Goal: Task Accomplishment & Management: Manage account settings

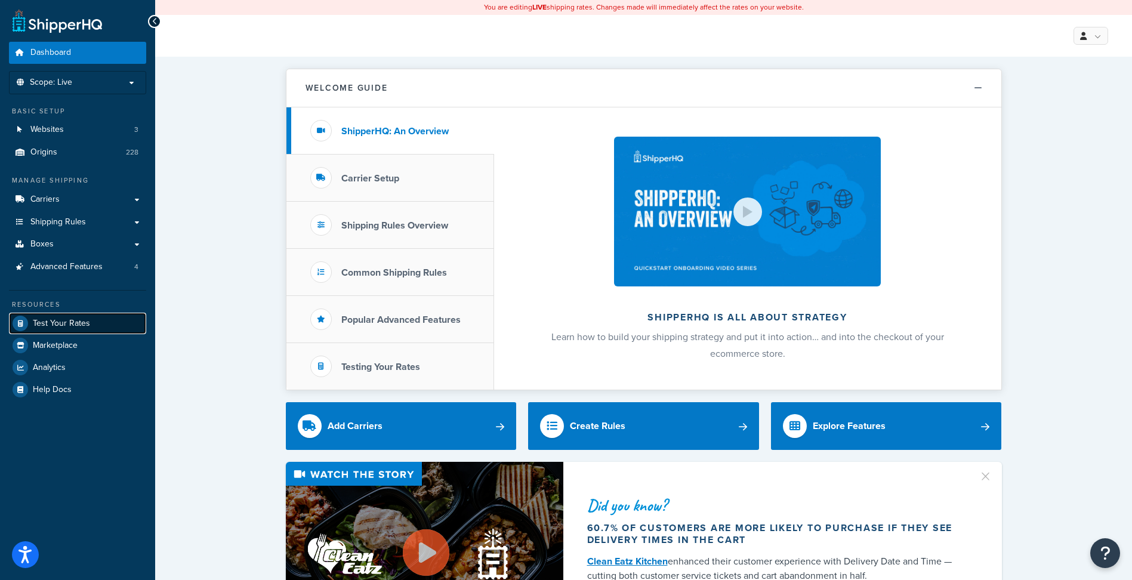
click at [82, 319] on span "Test Your Rates" at bounding box center [61, 324] width 57 height 10
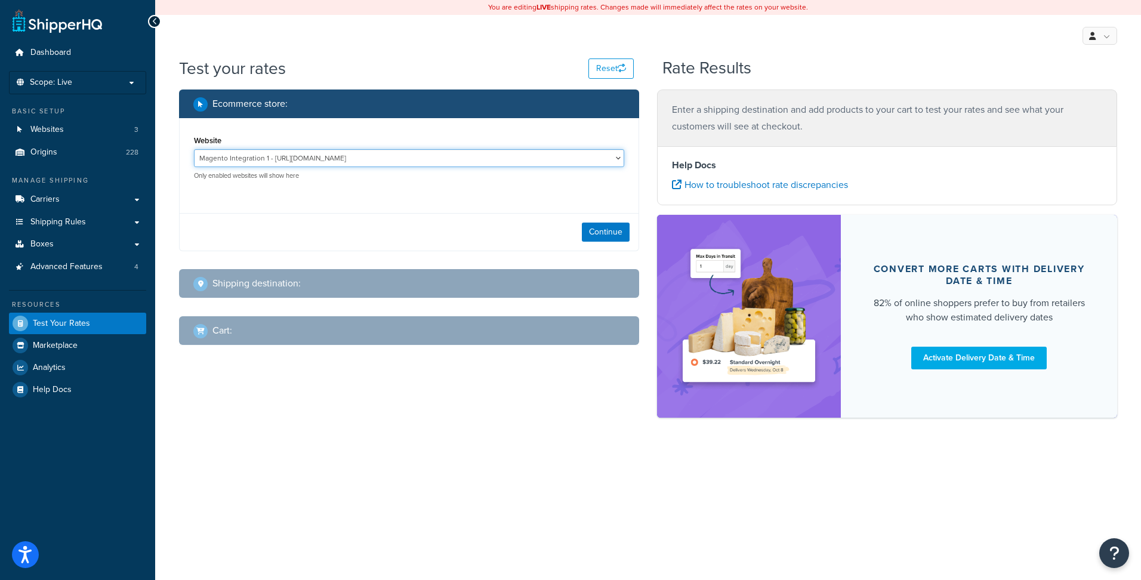
click at [445, 158] on select "Magento Integration 1 - https://integration-5ojmyuq-oralvc6wkr77e.us-5.magentos…" at bounding box center [409, 158] width 430 height 18
select select "2249f10e00c94152fcd7fcff75df3dbe"
click at [194, 149] on select "Magento Integration 1 - https://integration-5ojmyuq-oralvc6wkr77e.us-5.magentos…" at bounding box center [409, 158] width 430 height 18
click at [609, 233] on button "Continue" at bounding box center [606, 232] width 48 height 19
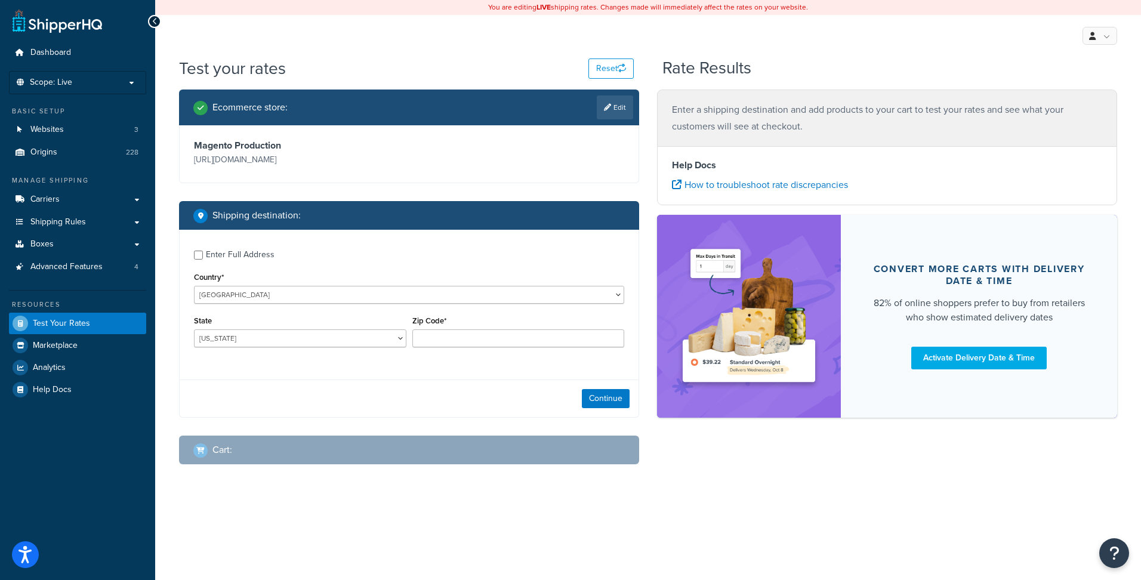
click at [223, 260] on div "Enter Full Address" at bounding box center [240, 254] width 69 height 17
click at [203, 260] on input "Enter Full Address" at bounding box center [198, 255] width 9 height 9
checkbox input "true"
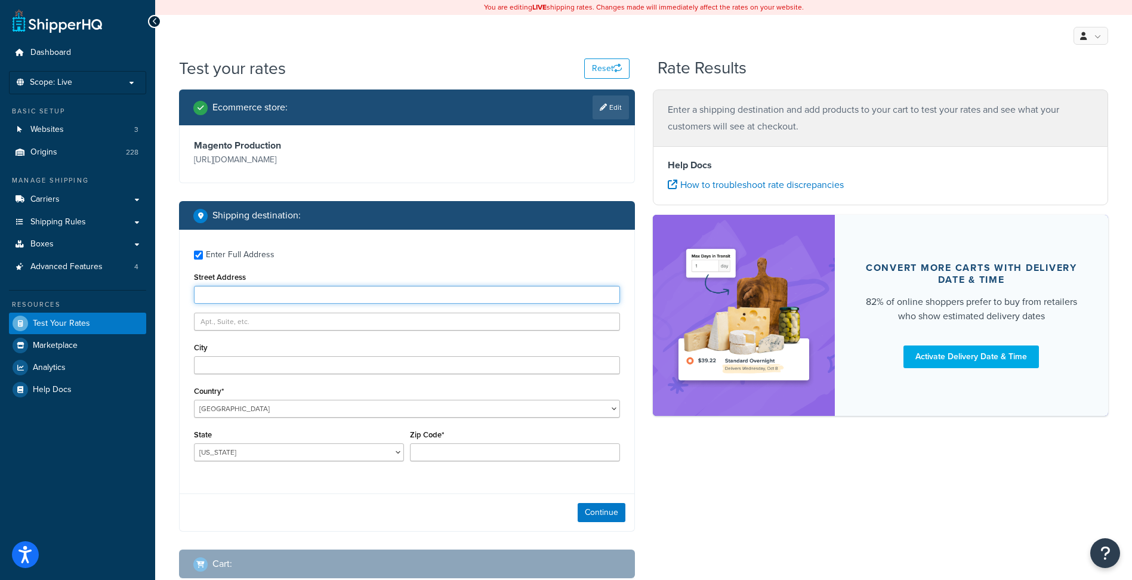
click at [258, 294] on input "Street Address" at bounding box center [407, 295] width 426 height 18
paste input "7825 6TH ST SW"
type input "7825 6TH ST SW"
click at [227, 365] on input "City" at bounding box center [407, 365] width 426 height 18
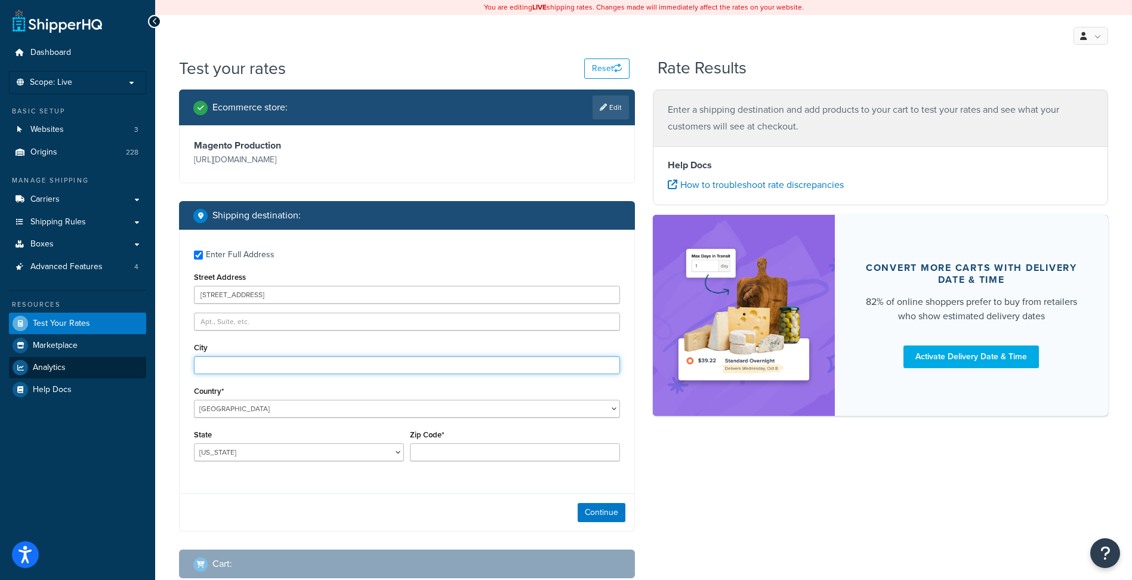
paste input "CEDAR RAPIDS"
type input "CEDAR RAPIDS"
click at [238, 454] on select "Alabama Alaska American Samoa Arizona Arkansas Armed Forces Americas Armed Forc…" at bounding box center [299, 452] width 210 height 18
select select "IA"
click at [194, 443] on select "Alabama Alaska American Samoa Arizona Arkansas Armed Forces Americas Armed Forc…" at bounding box center [299, 452] width 210 height 18
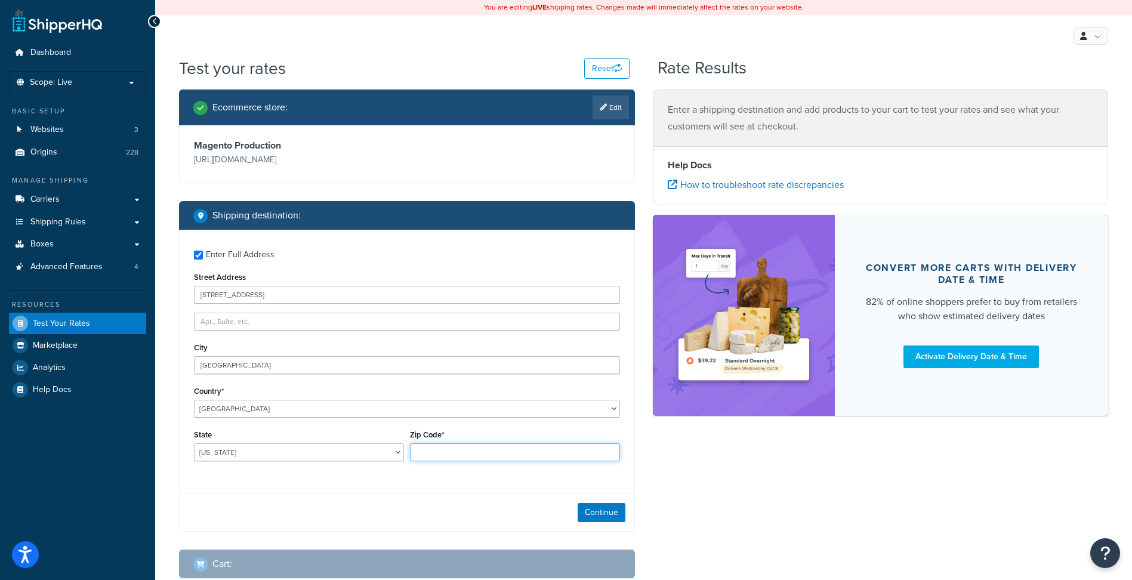
click at [452, 450] on input "Zip Code*" at bounding box center [515, 452] width 210 height 18
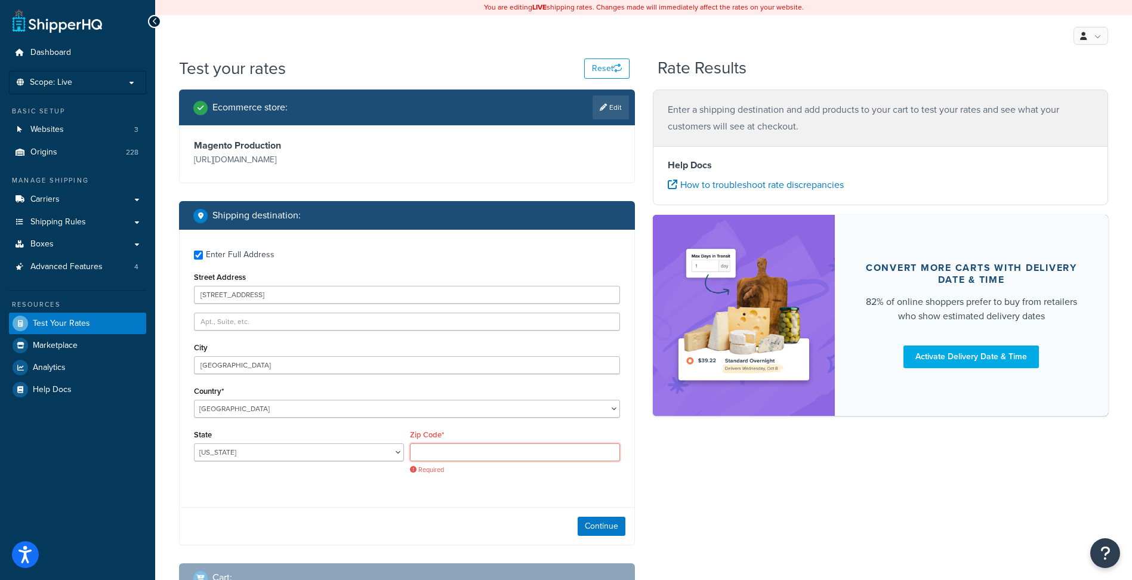
click at [432, 449] on input "Zip Code*" at bounding box center [515, 452] width 210 height 18
paste input "52404-7012"
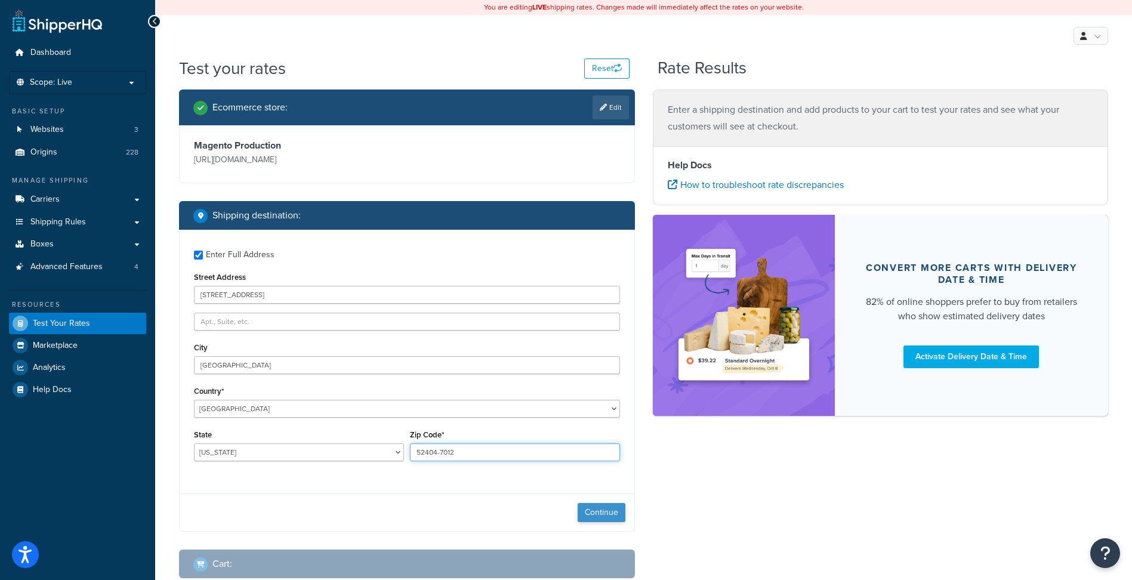
type input "52404-7012"
click at [595, 514] on button "Continue" at bounding box center [602, 512] width 48 height 19
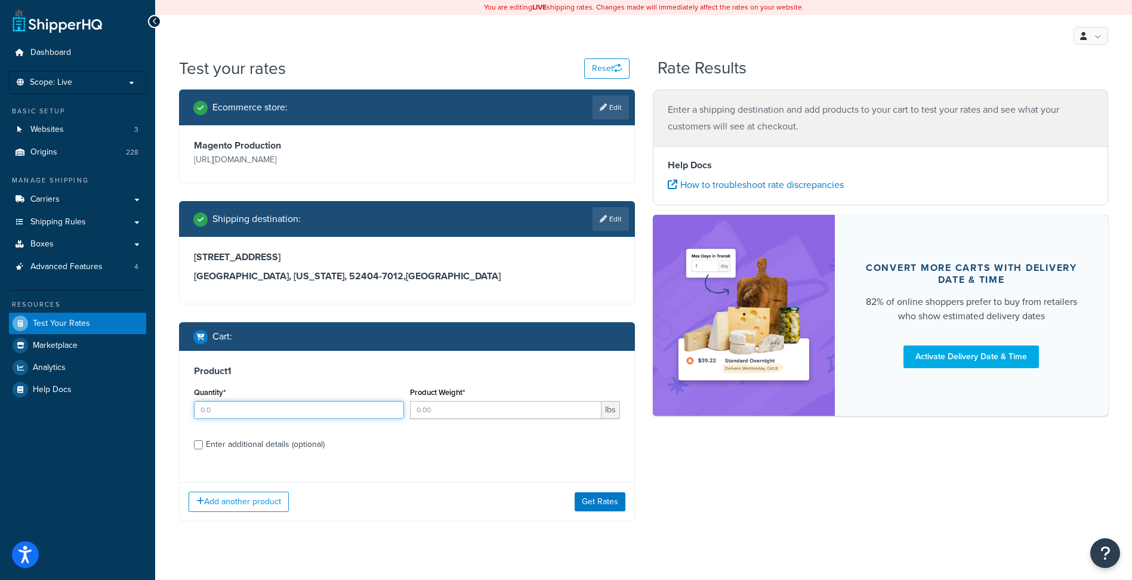
click at [369, 407] on input "Quantity*" at bounding box center [299, 410] width 210 height 18
type input "10"
click at [452, 414] on input "Product Weight*" at bounding box center [506, 410] width 192 height 18
type input ".1"
click at [309, 445] on div "Enter additional details (optional)" at bounding box center [265, 444] width 119 height 17
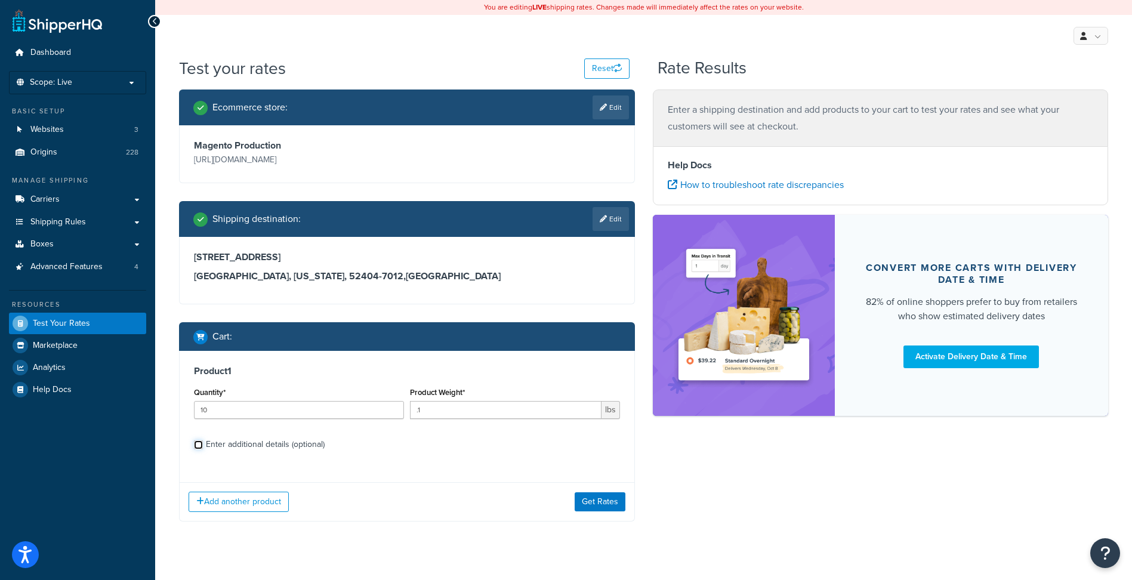
click at [203, 445] on input "Enter additional details (optional)" at bounding box center [198, 444] width 9 height 9
checkbox input "true"
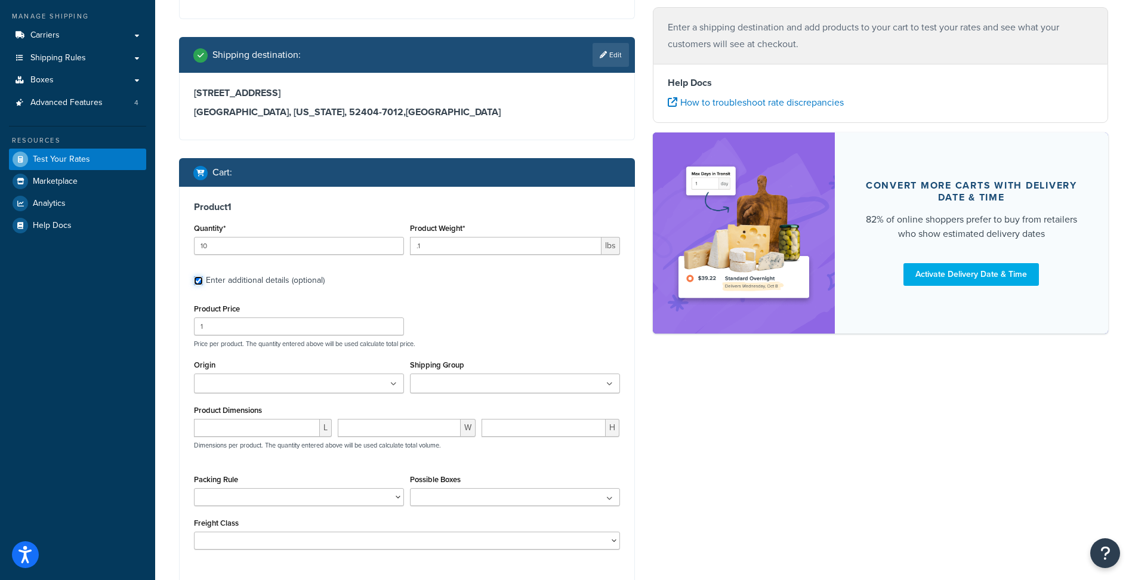
scroll to position [239, 0]
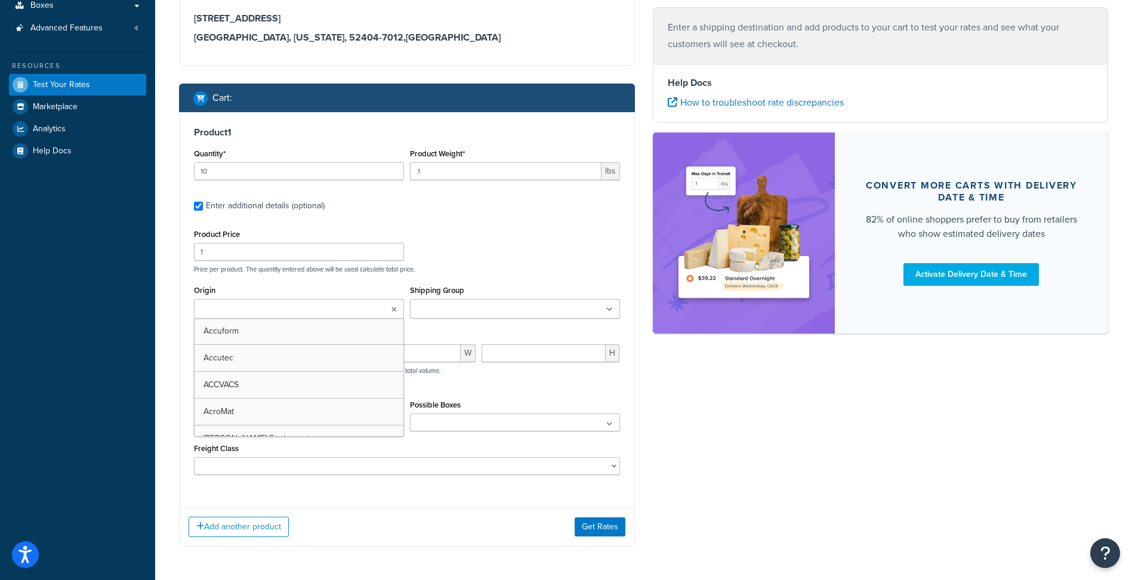
click at [301, 315] on ul at bounding box center [299, 309] width 210 height 20
click at [789, 484] on div "Ecommerce store : Edit Magento Production https://www.gotopac.com/ Shipping des…" at bounding box center [643, 209] width 947 height 717
click at [606, 532] on button "Get Rates" at bounding box center [600, 529] width 51 height 19
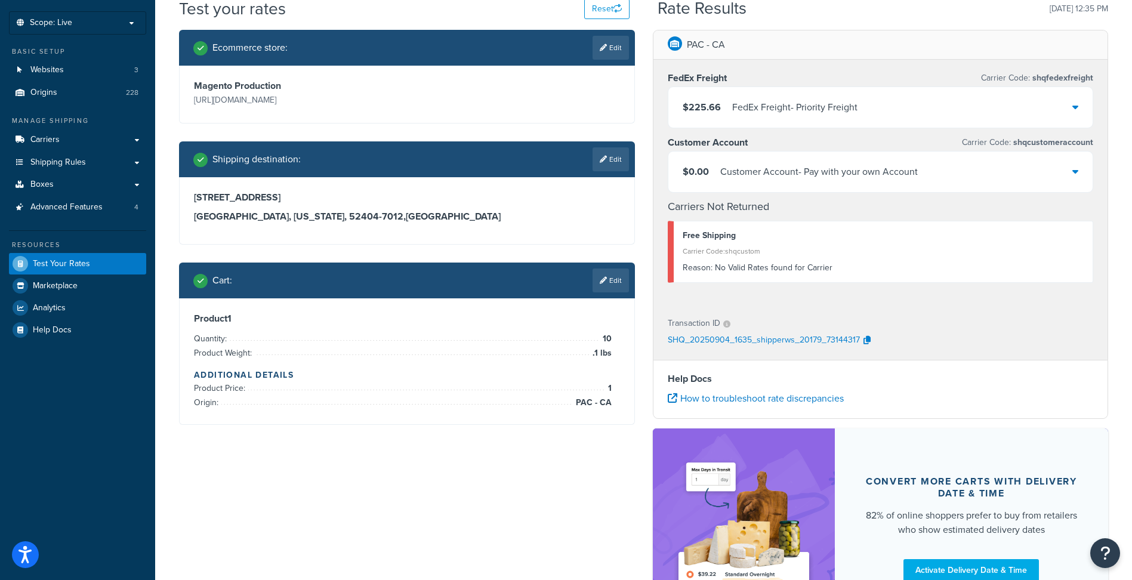
scroll to position [0, 0]
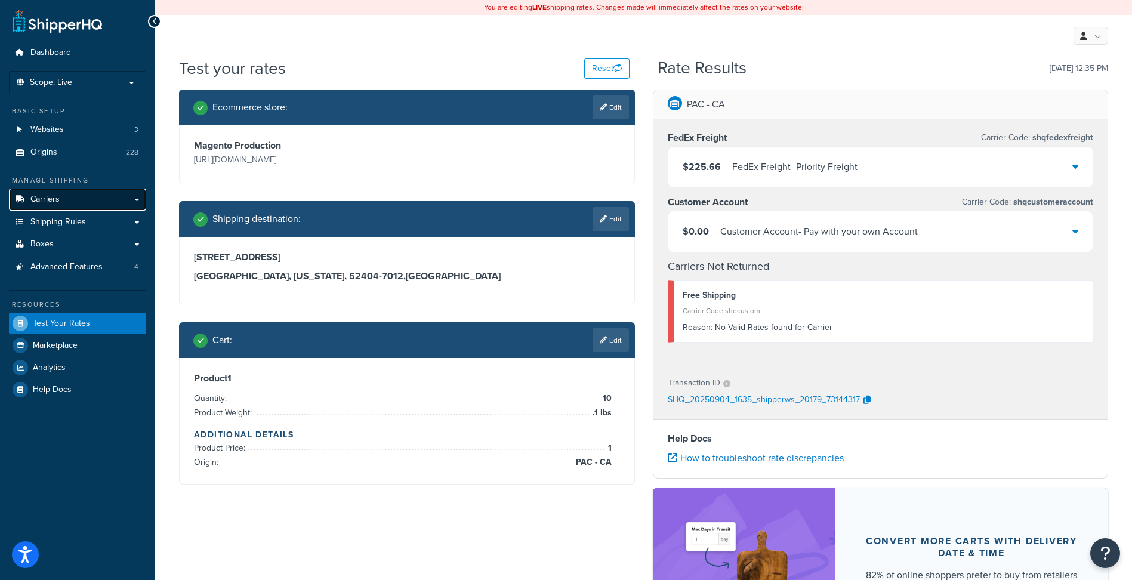
click at [54, 202] on span "Carriers" at bounding box center [44, 200] width 29 height 10
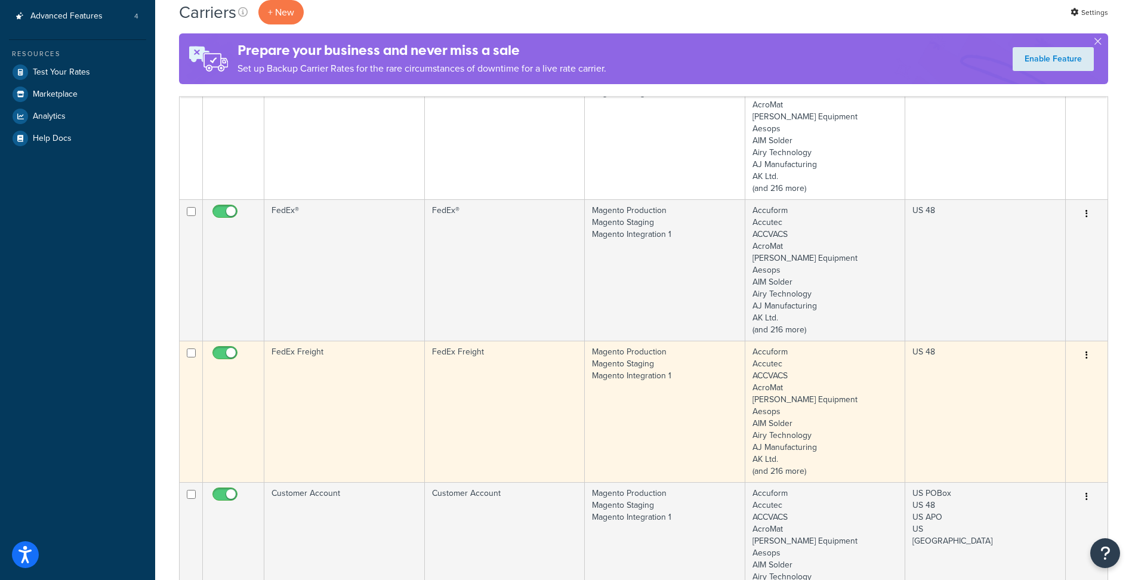
scroll to position [298, 0]
click at [973, 404] on td "US 48" at bounding box center [985, 410] width 161 height 141
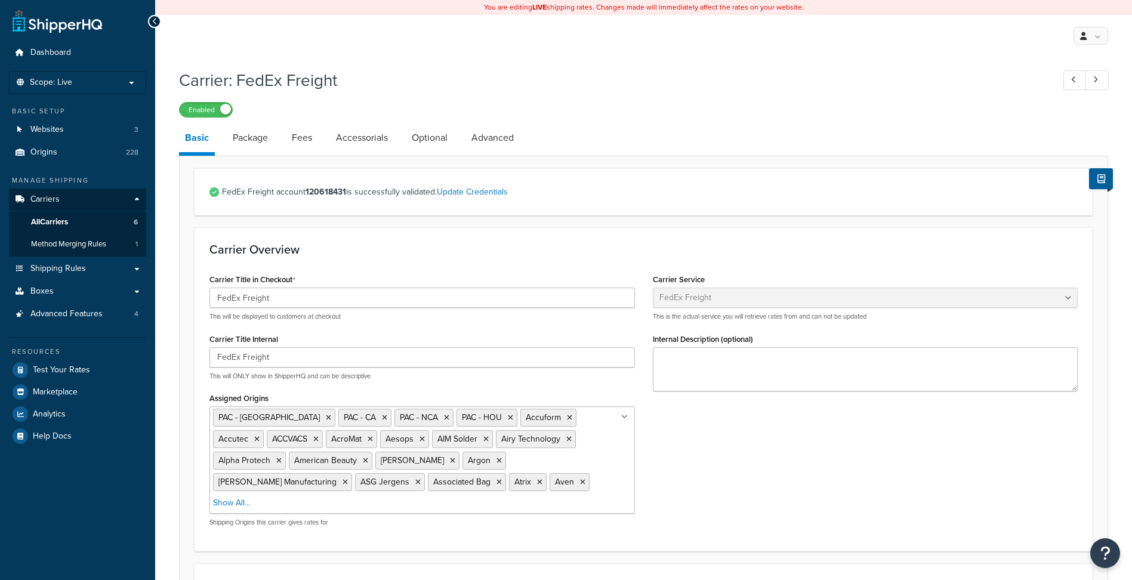
select select "fedExFreight"
click at [431, 140] on link "Optional" at bounding box center [430, 138] width 48 height 29
select select "175"
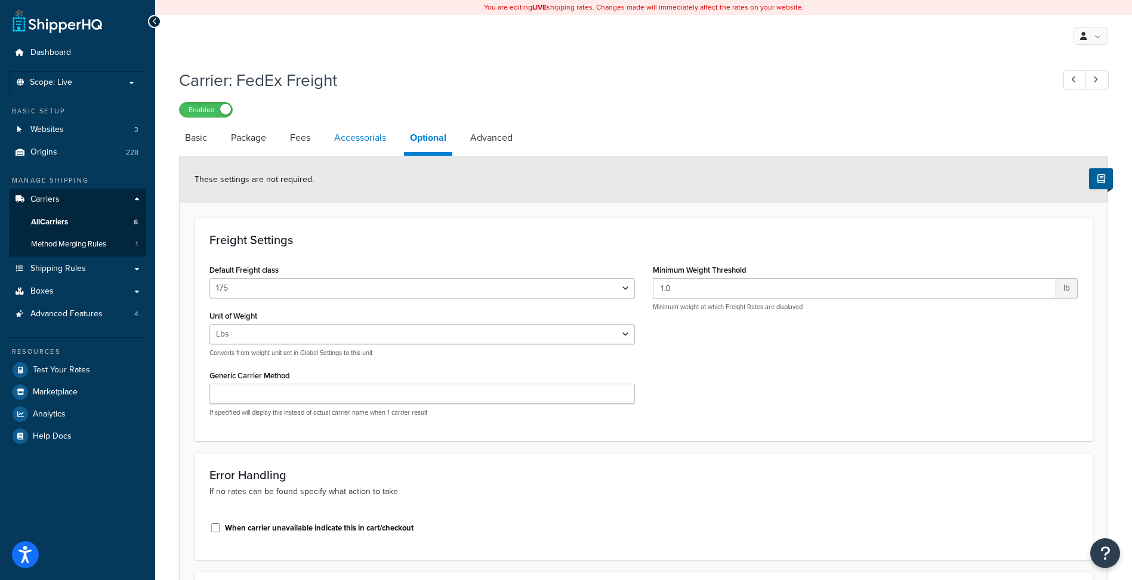
click at [369, 133] on link "Accessorials" at bounding box center [360, 138] width 64 height 29
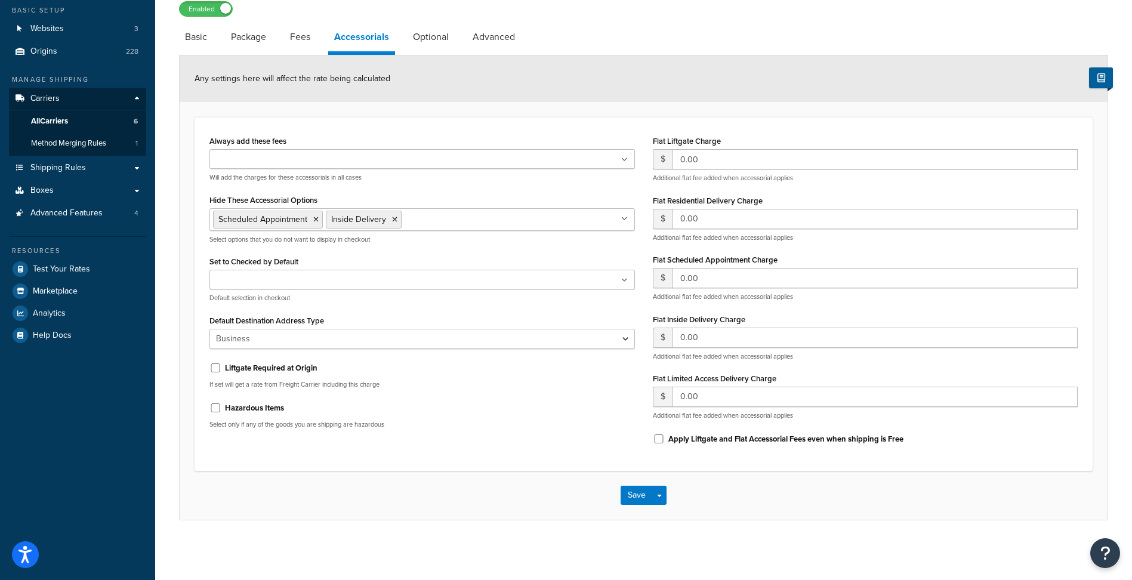
scroll to position [41, 0]
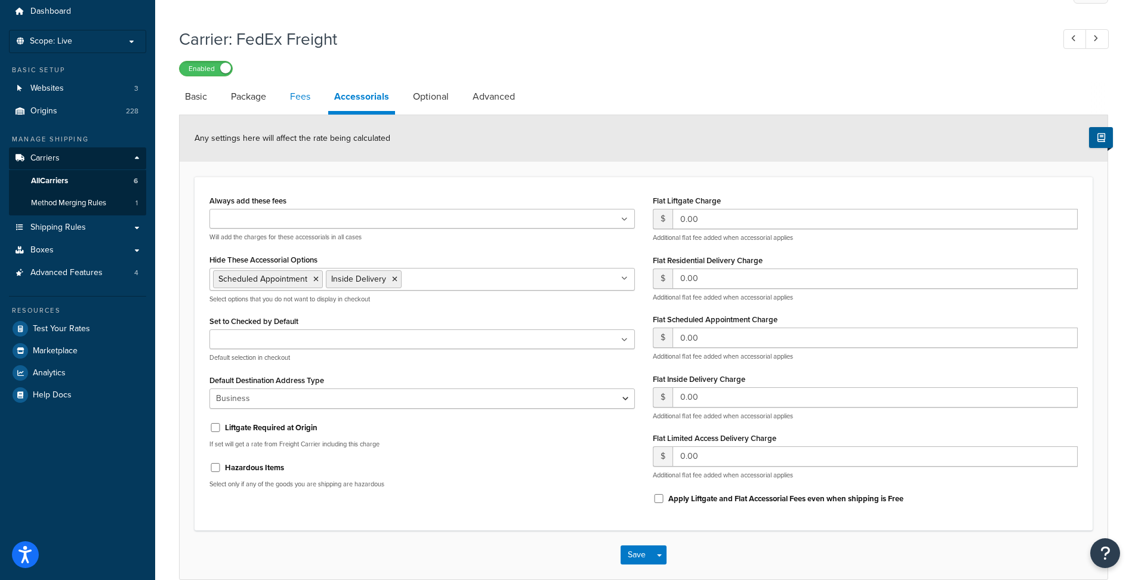
click at [311, 98] on link "Fees" at bounding box center [300, 96] width 32 height 29
select select "AFTER"
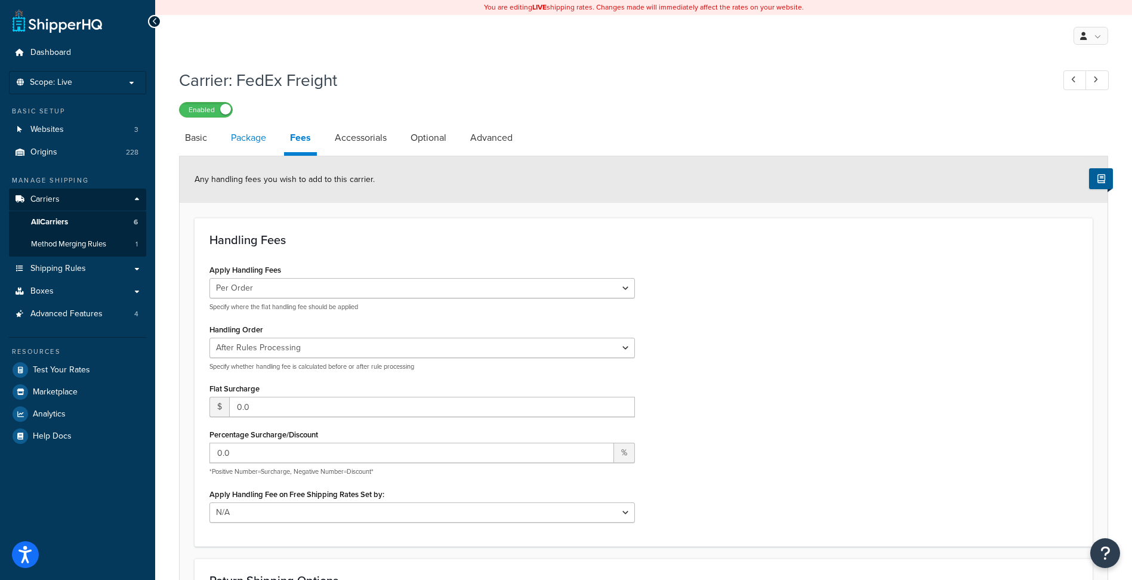
click at [233, 137] on link "Package" at bounding box center [248, 138] width 47 height 29
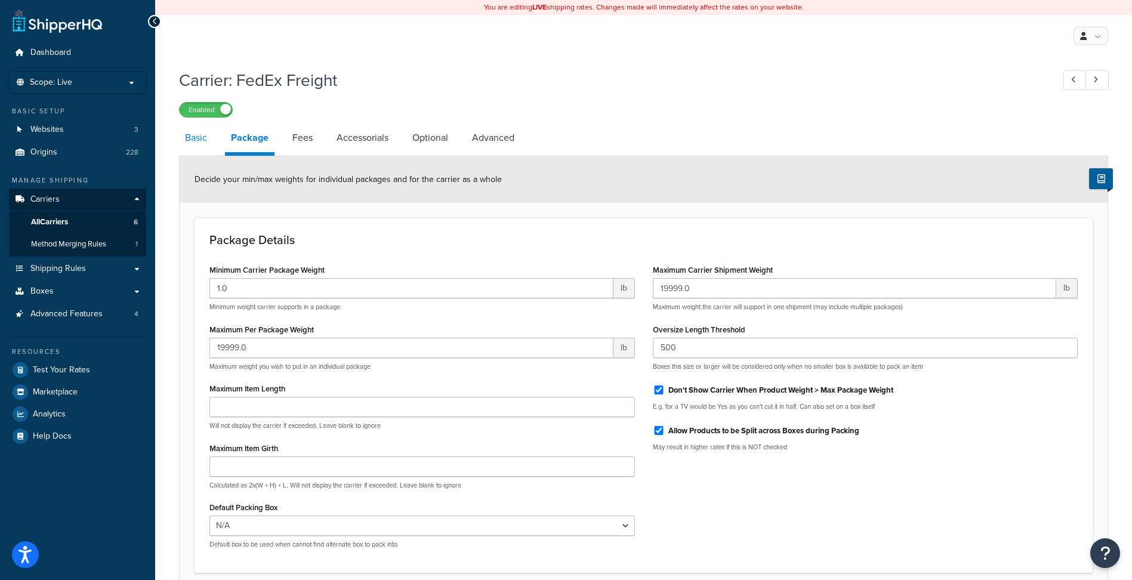
click at [206, 137] on link "Basic" at bounding box center [196, 138] width 34 height 29
select select "fedExFreight"
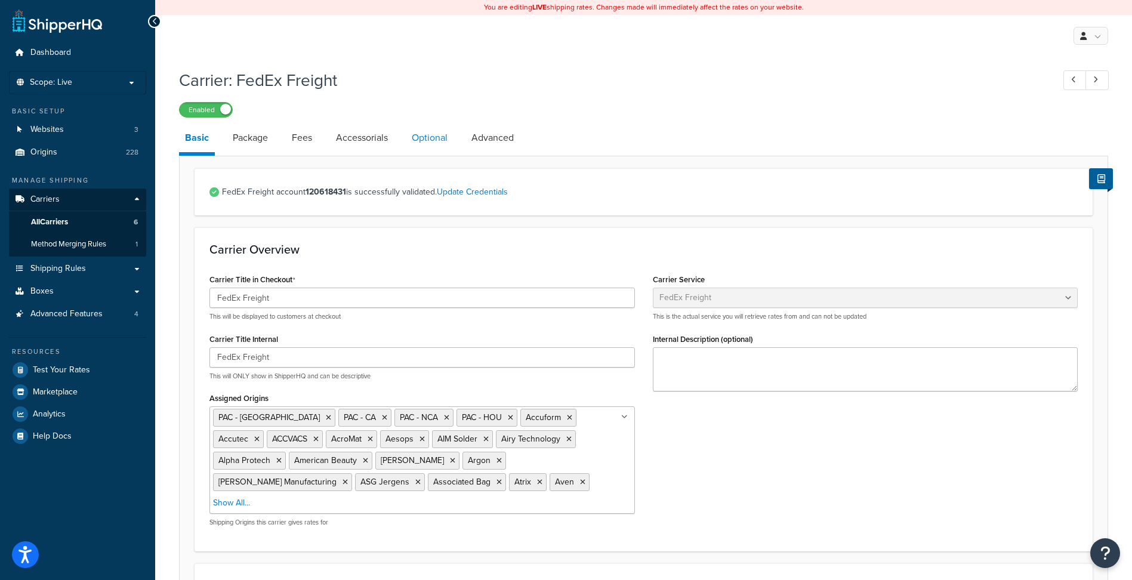
click at [434, 141] on link "Optional" at bounding box center [430, 138] width 48 height 29
select select "175"
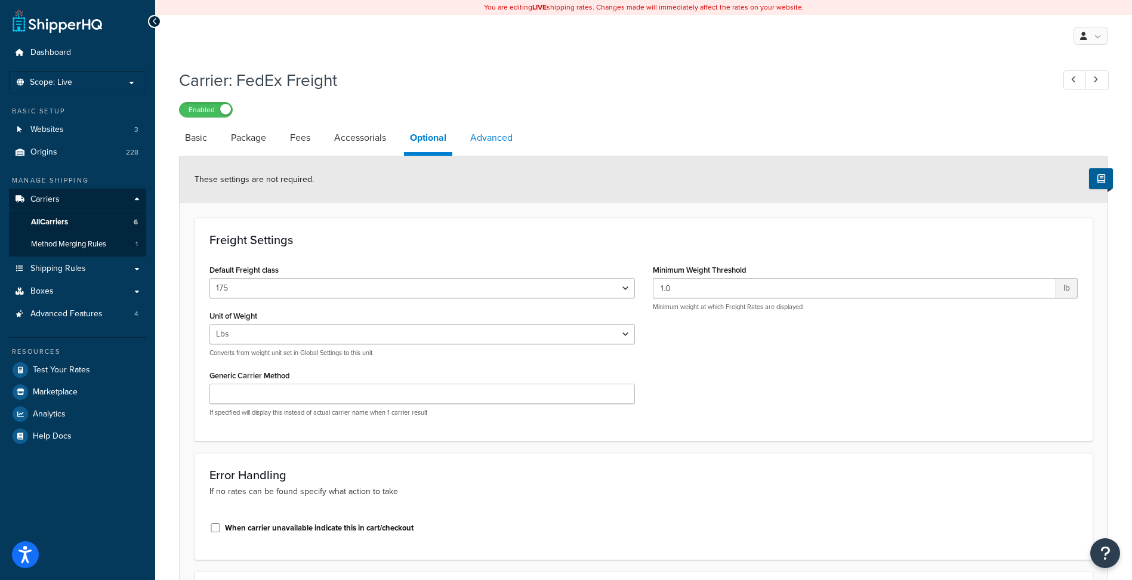
click at [492, 141] on link "Advanced" at bounding box center [491, 138] width 54 height 29
select select "false"
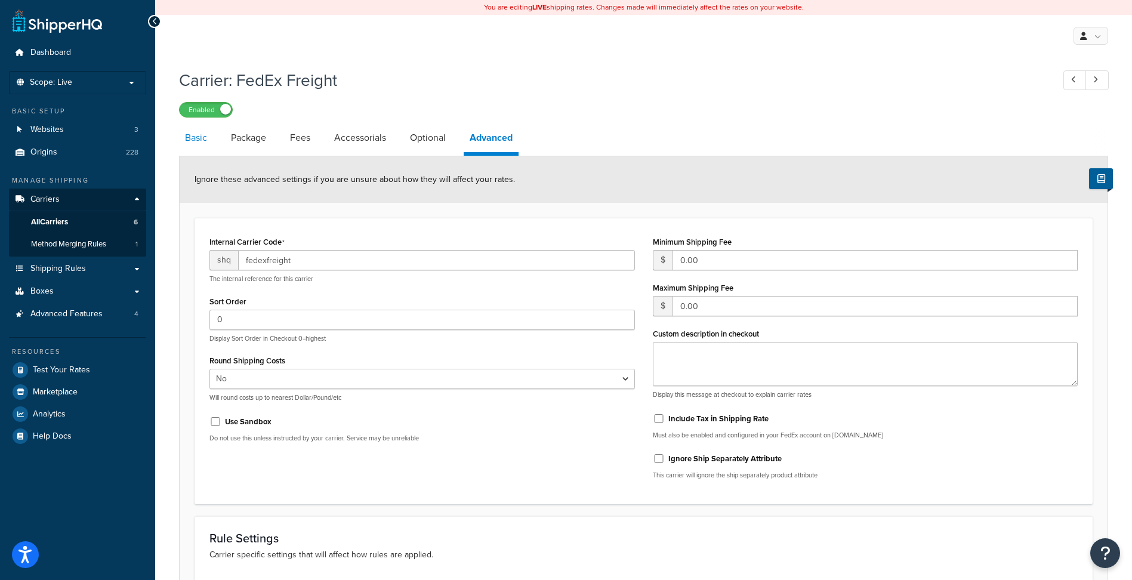
click at [205, 139] on link "Basic" at bounding box center [196, 138] width 34 height 29
select select "fedExFreight"
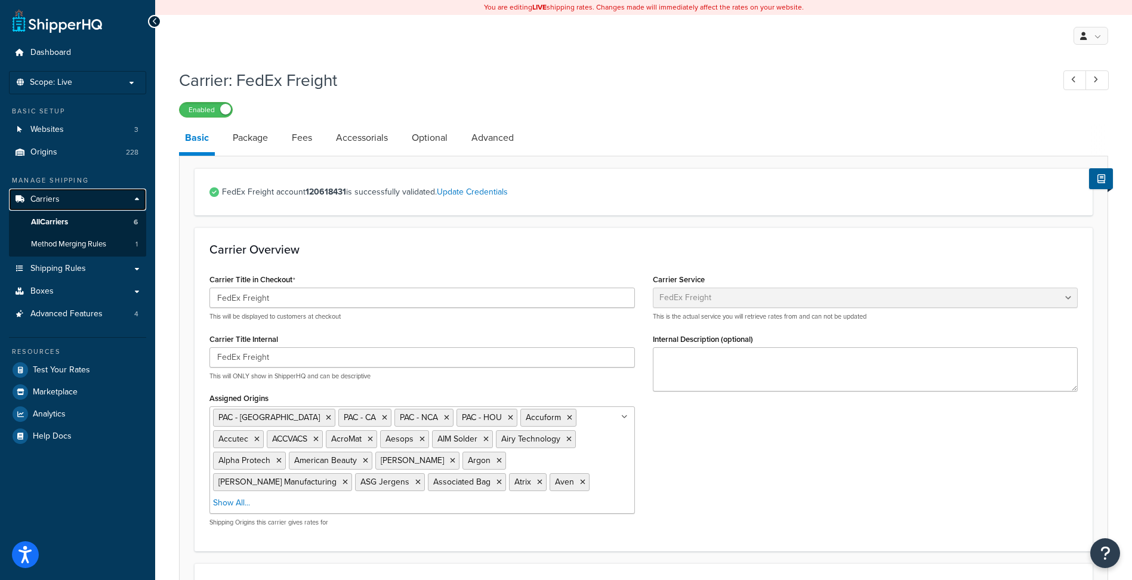
click at [82, 196] on link "Carriers" at bounding box center [77, 200] width 137 height 22
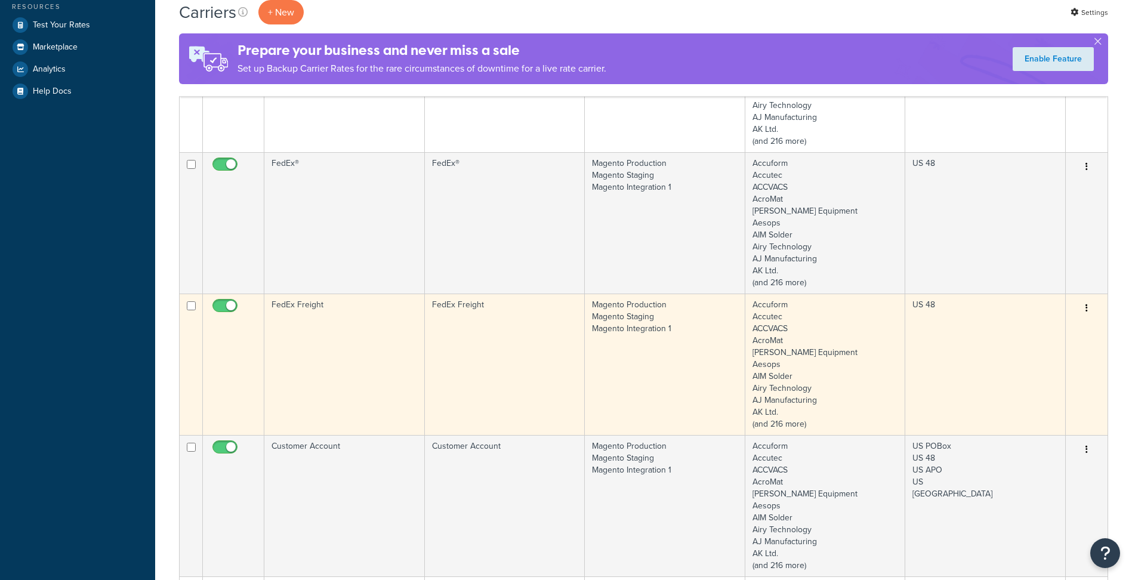
scroll to position [358, 0]
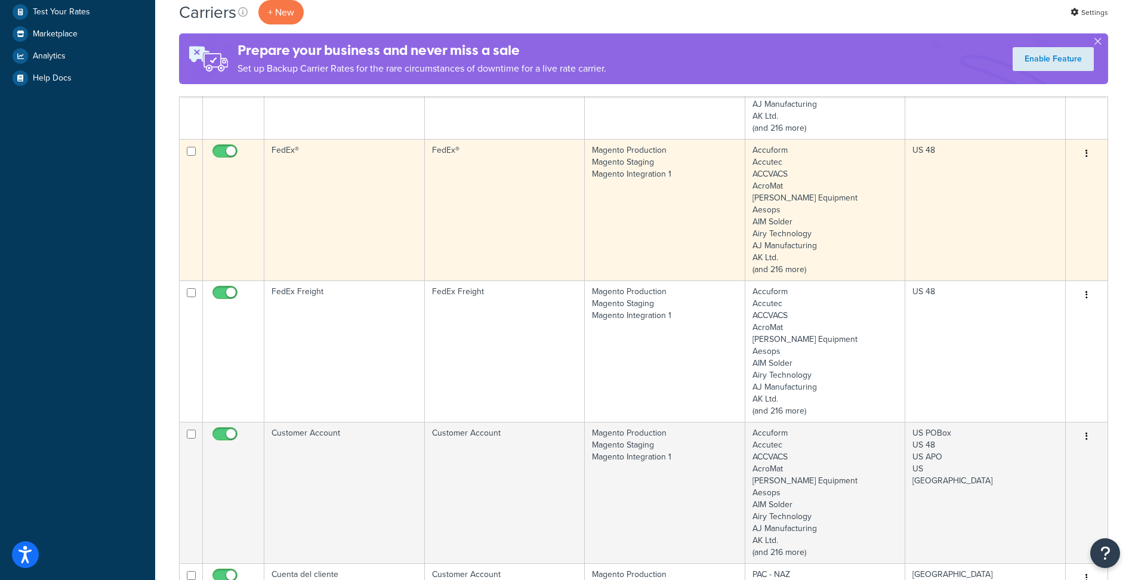
click at [1007, 216] on td "US 48" at bounding box center [985, 209] width 161 height 141
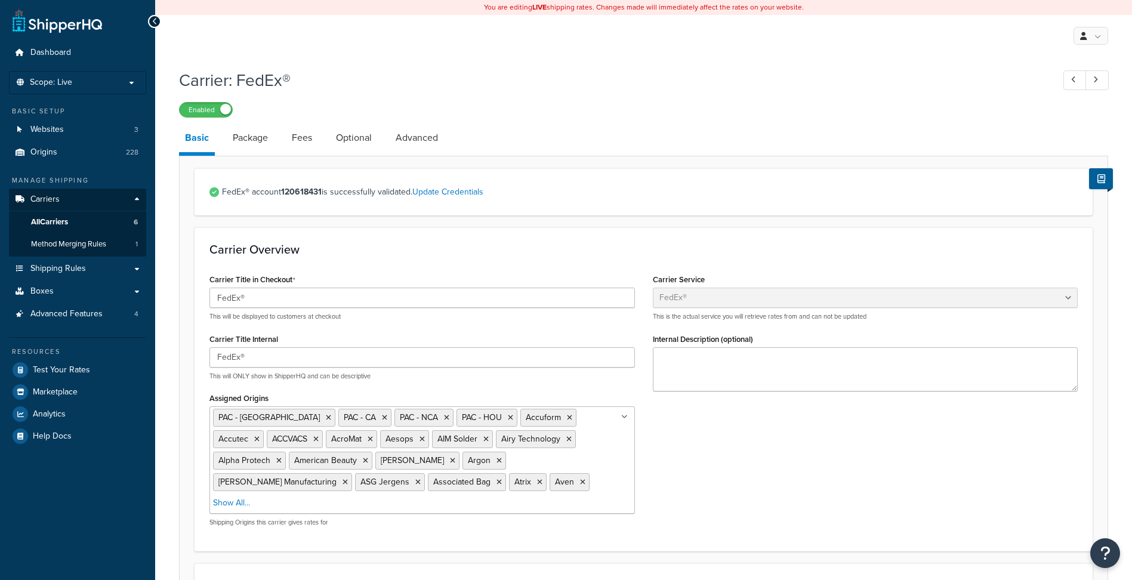
select select "fedEx"
select select "REGULAR_PICKUP"
select select "YOUR_PACKAGING"
click at [428, 144] on link "Advanced" at bounding box center [417, 138] width 54 height 29
select select "false"
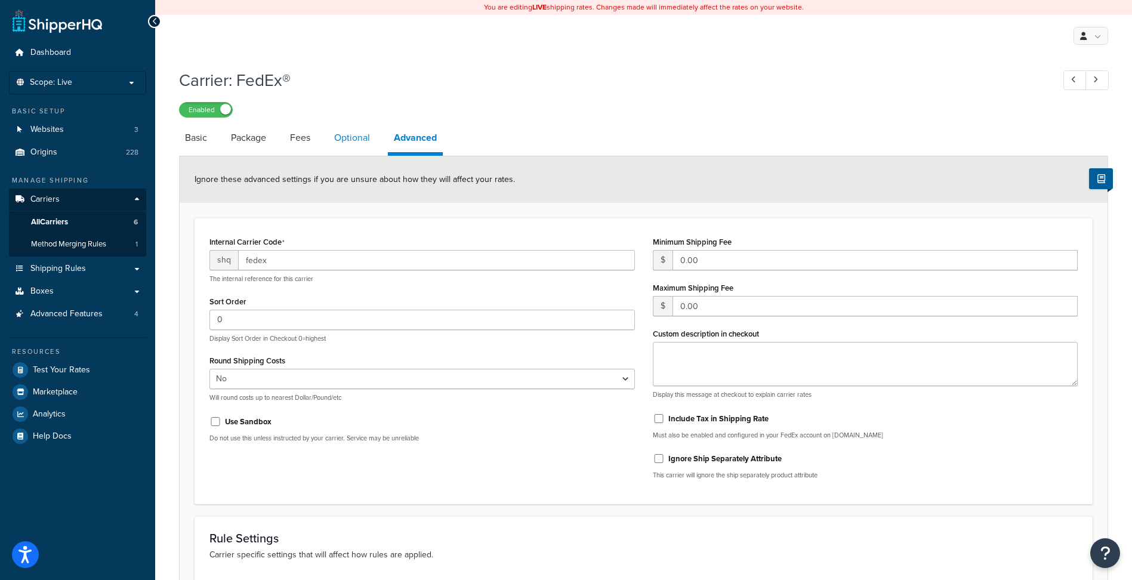
click at [359, 145] on link "Optional" at bounding box center [352, 138] width 48 height 29
select select "business"
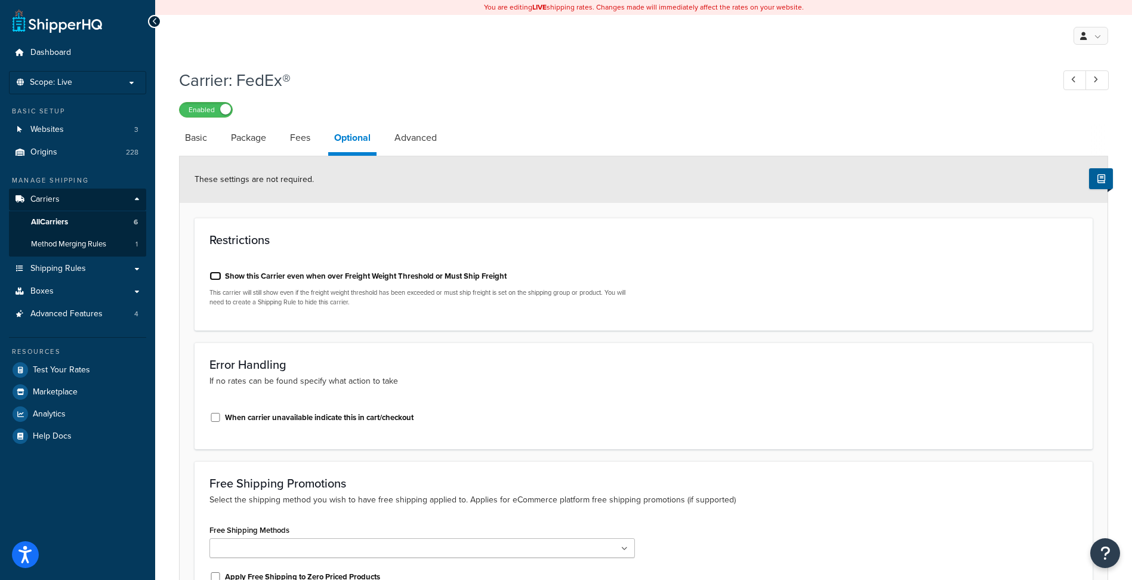
click at [215, 279] on input "Show this Carrier even when over Freight Weight Threshold or Must Ship Freight" at bounding box center [215, 275] width 12 height 9
checkbox input "true"
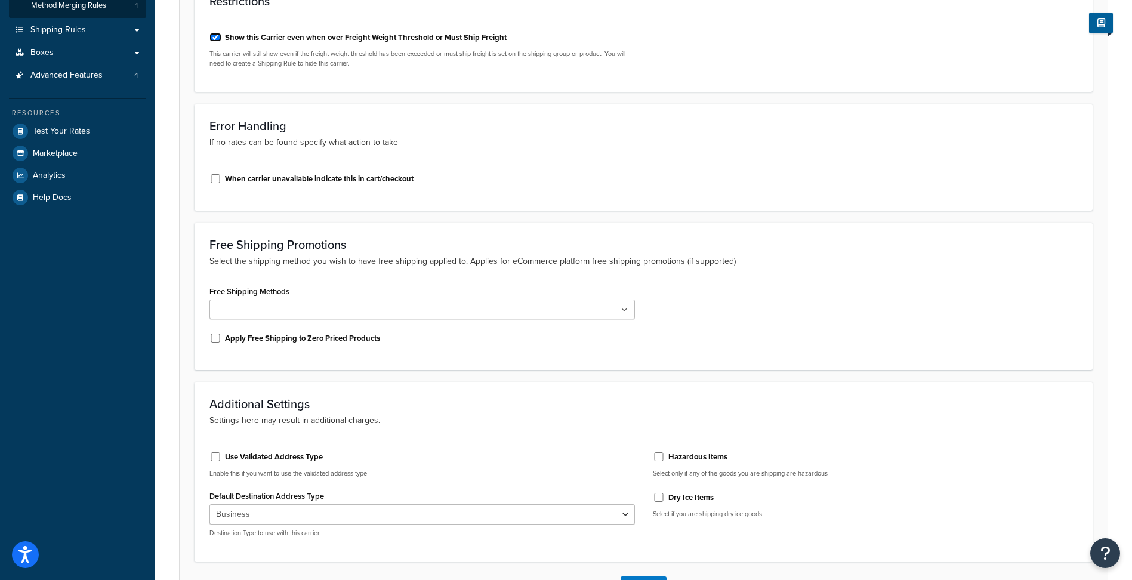
scroll to position [329, 0]
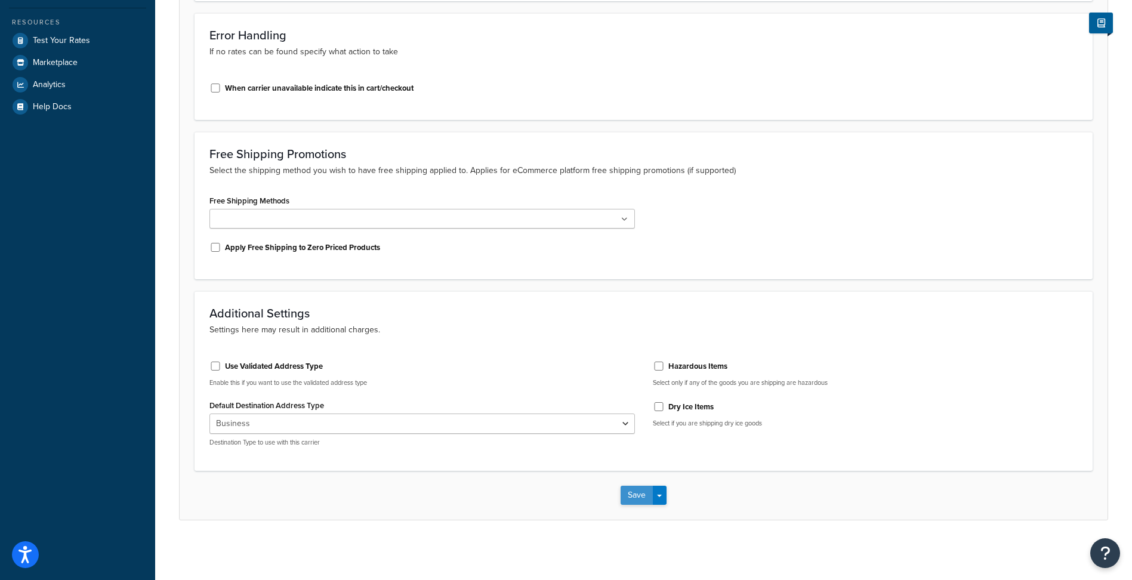
click at [636, 493] on button "Save" at bounding box center [637, 495] width 32 height 19
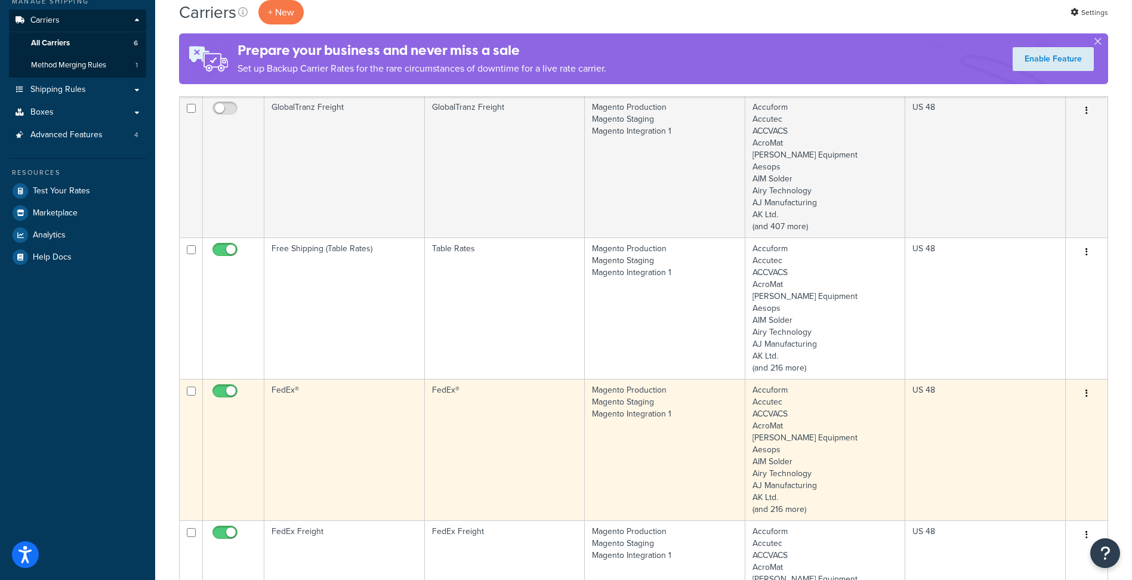
scroll to position [239, 0]
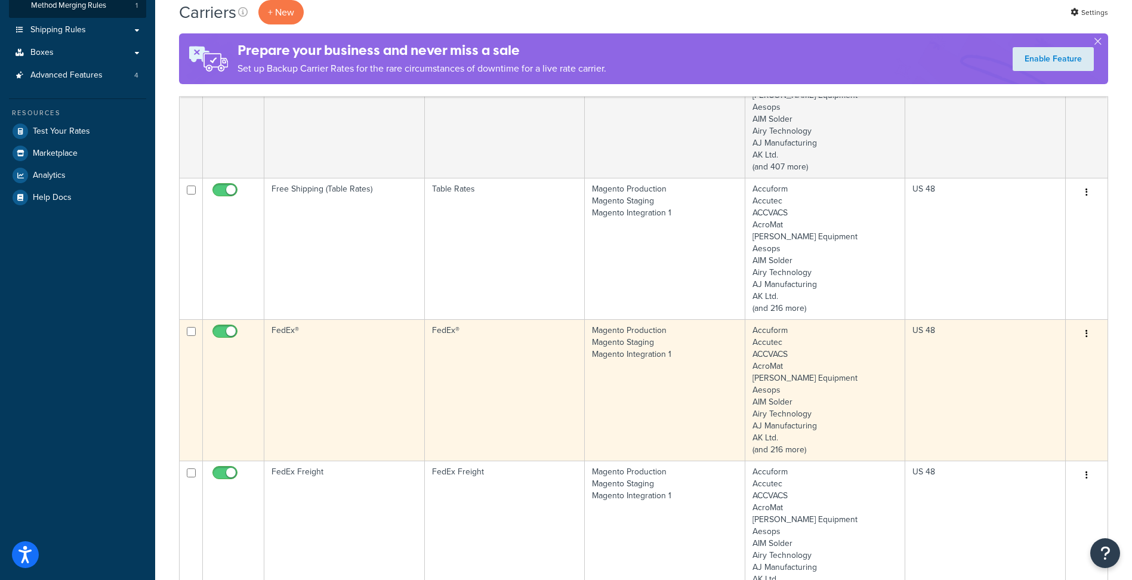
click at [709, 412] on td "Magento Production Magento Staging Magento Integration 1" at bounding box center [665, 389] width 161 height 141
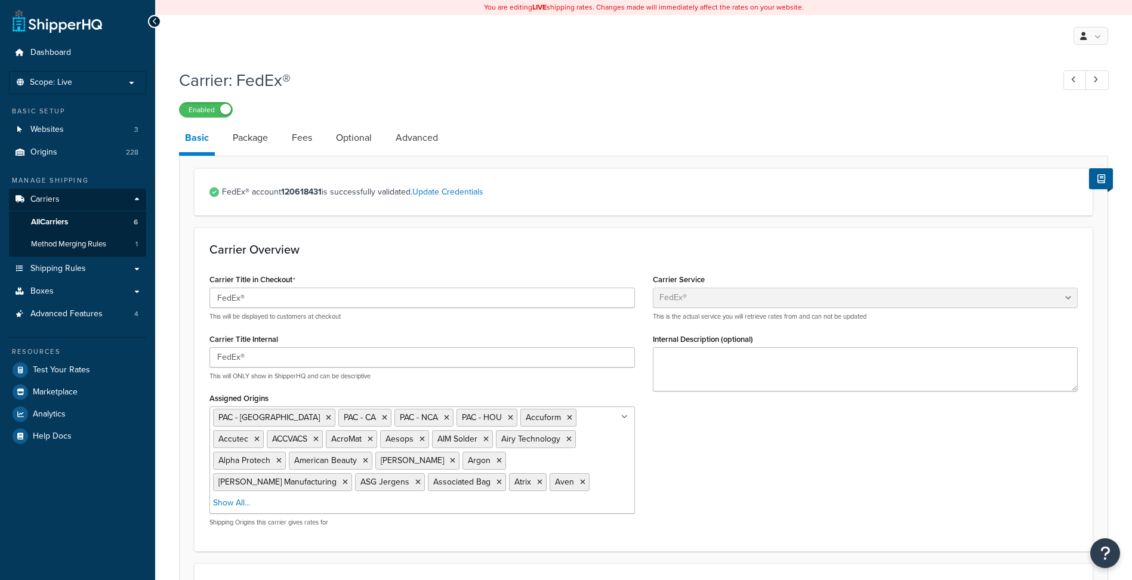
select select "fedEx"
select select "REGULAR_PICKUP"
select select "YOUR_PACKAGING"
click at [133, 82] on p "Scope: Live" at bounding box center [77, 83] width 126 height 10
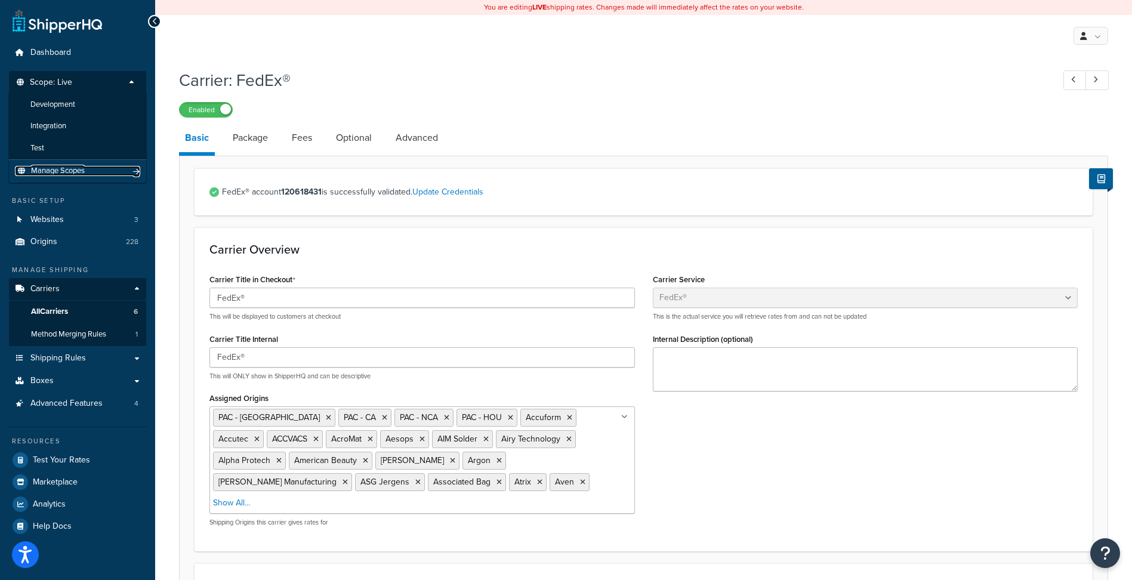
click at [97, 169] on link "Manage Scopes" at bounding box center [77, 171] width 125 height 10
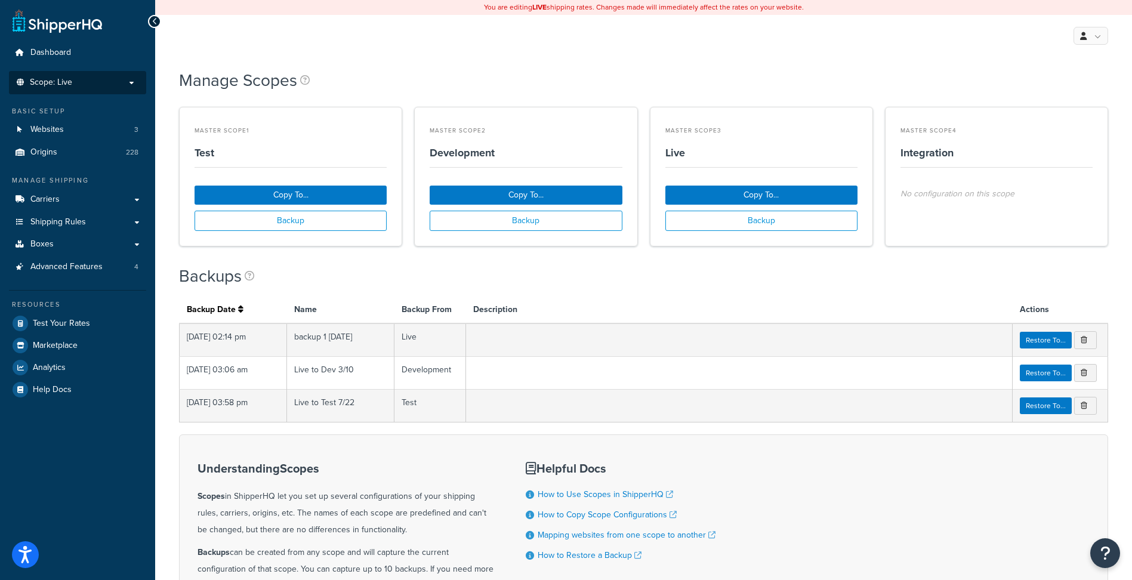
click at [134, 82] on p "Scope: Live" at bounding box center [77, 83] width 126 height 10
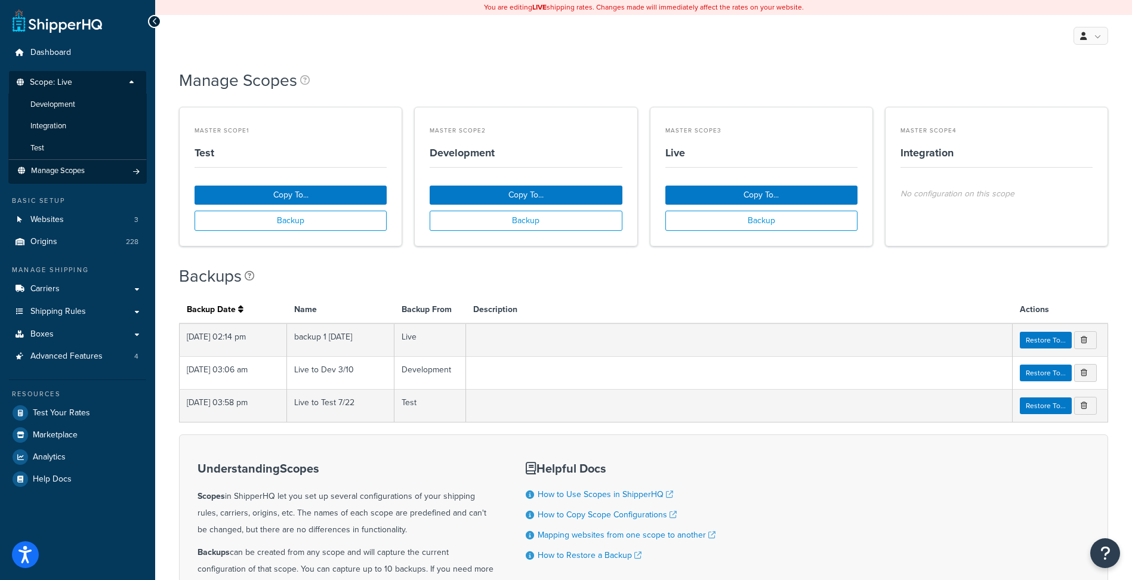
click at [679, 283] on link at bounding box center [676, 276] width 862 height 17
click at [731, 196] on button "Copy To..." at bounding box center [761, 195] width 192 height 19
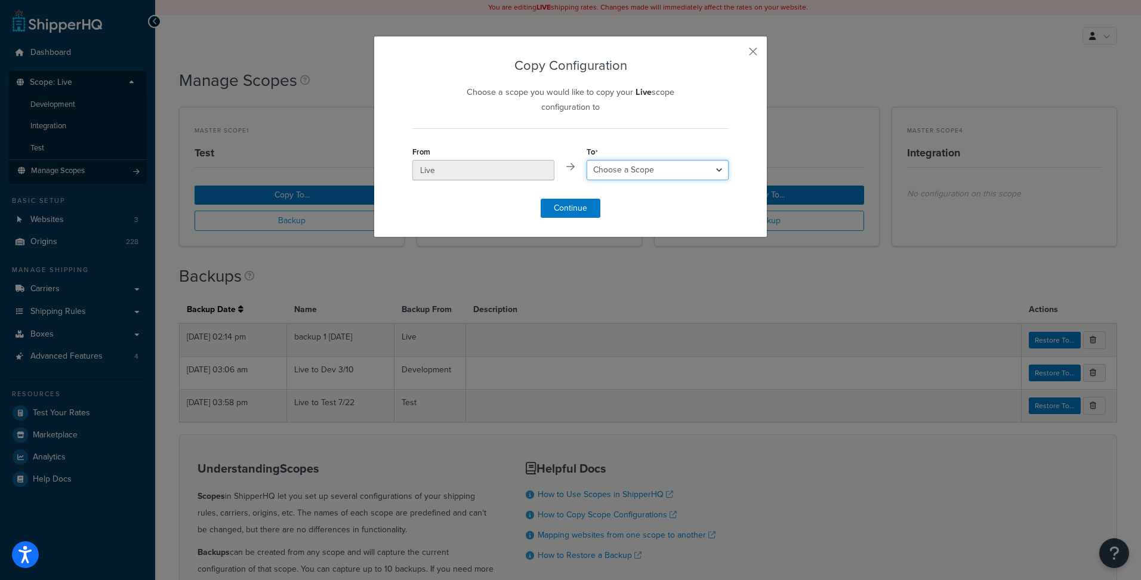
click at [630, 174] on select "Choose a Scope Test Development Integration" at bounding box center [658, 170] width 142 height 20
select select "218419"
click at [587, 160] on select "Choose a Scope Test Development Integration" at bounding box center [658, 170] width 142 height 20
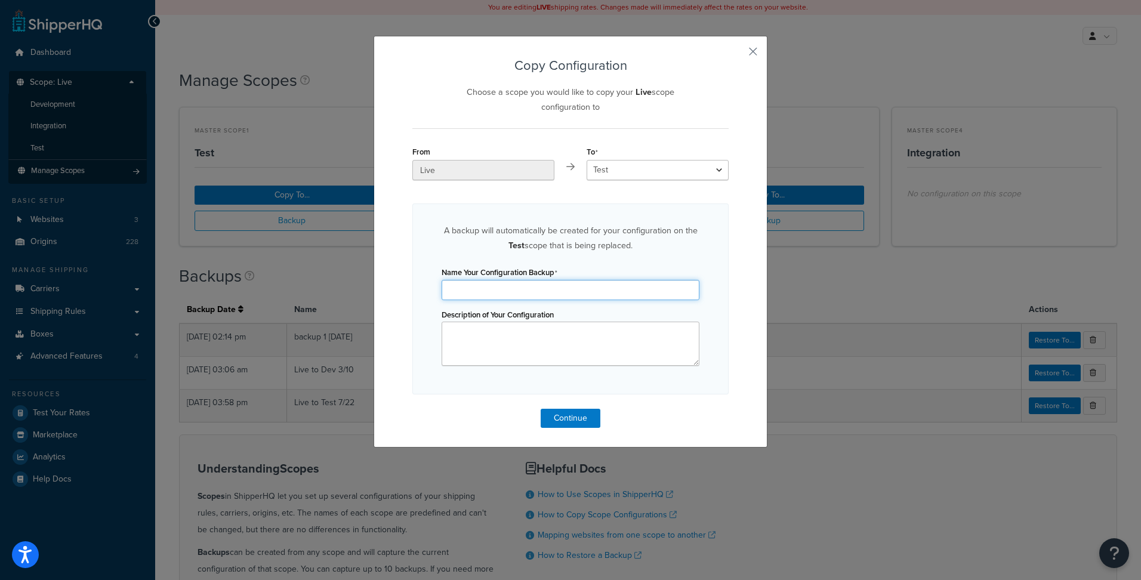
click at [498, 287] on input "Name Your Configuration Backup" at bounding box center [571, 290] width 258 height 20
click at [497, 285] on input "Name Your Configuration Backup" at bounding box center [571, 290] width 258 height 20
type input "Live to Test 9/4"
click at [583, 418] on button "Continue" at bounding box center [571, 418] width 60 height 19
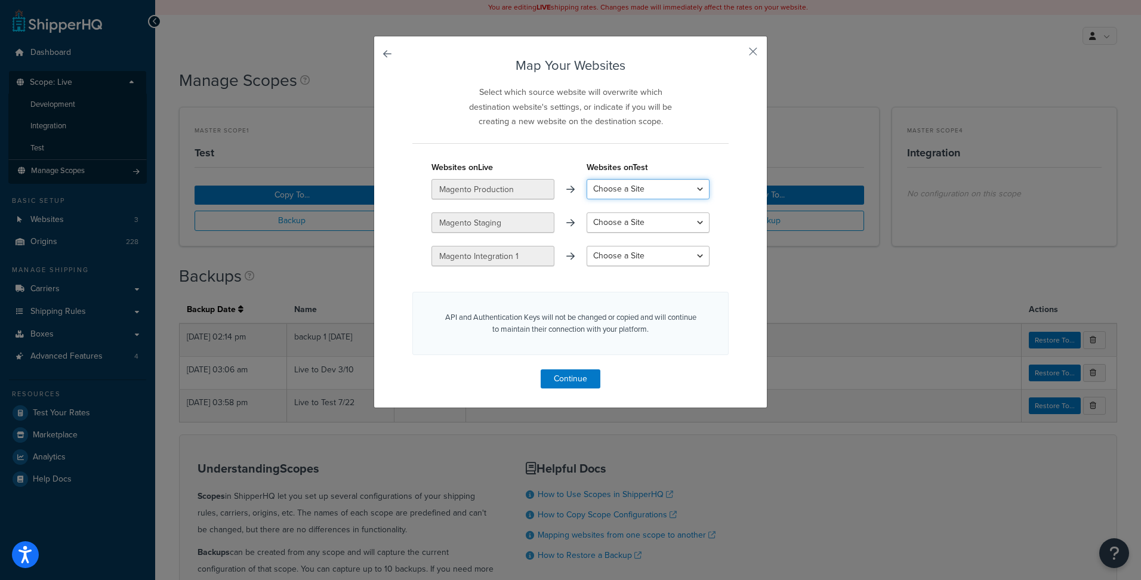
click at [641, 189] on select "Choose a Site Magento Production Magento Staging Magento Integration 1 Bhavi Lo…" at bounding box center [648, 189] width 123 height 20
select select "Magento Production"
click at [587, 179] on select "Choose a Site Magento Production Magento Staging Magento Integration 1 Bhavi Lo…" at bounding box center [648, 189] width 123 height 20
click at [649, 218] on select "Choose a Site Magento Staging Magento Integration 1 Bhavi Local Environment Cre…" at bounding box center [648, 222] width 123 height 20
select select "Magento Staging"
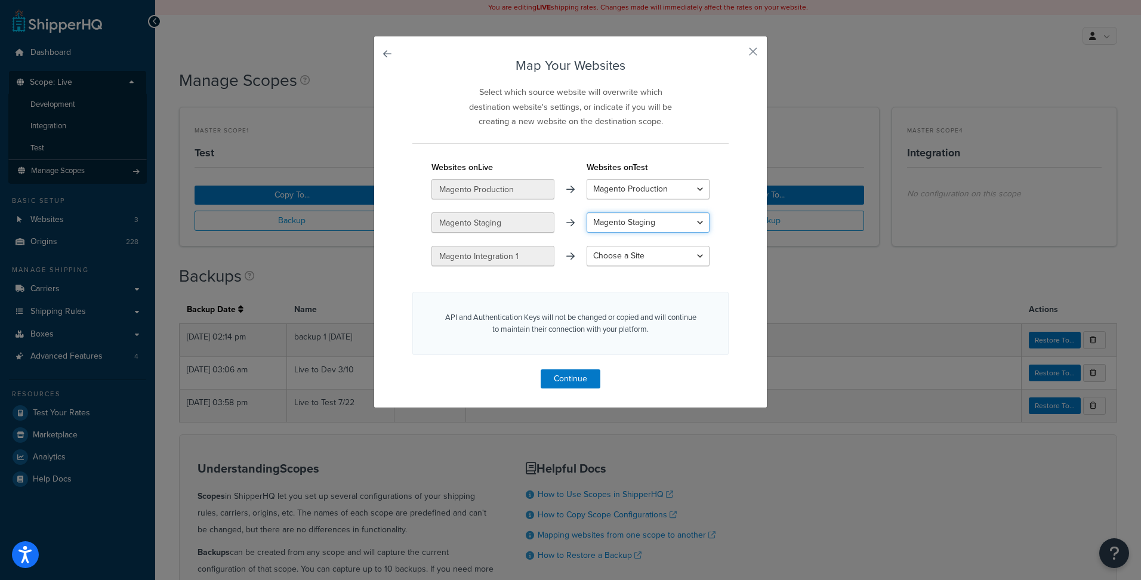
click at [587, 212] on select "Choose a Site Magento Staging Magento Integration 1 Bhavi Local Environment Cre…" at bounding box center [648, 222] width 123 height 20
click at [653, 260] on select "Choose a Site Magento Integration 1 Bhavi Local Environment Create a New Site" at bounding box center [648, 256] width 123 height 20
select select "Magento Integration 1"
click at [587, 246] on select "Choose a Site Magento Integration 1 Bhavi Local Environment Create a New Site" at bounding box center [648, 256] width 123 height 20
click at [590, 379] on button "Continue" at bounding box center [571, 378] width 60 height 19
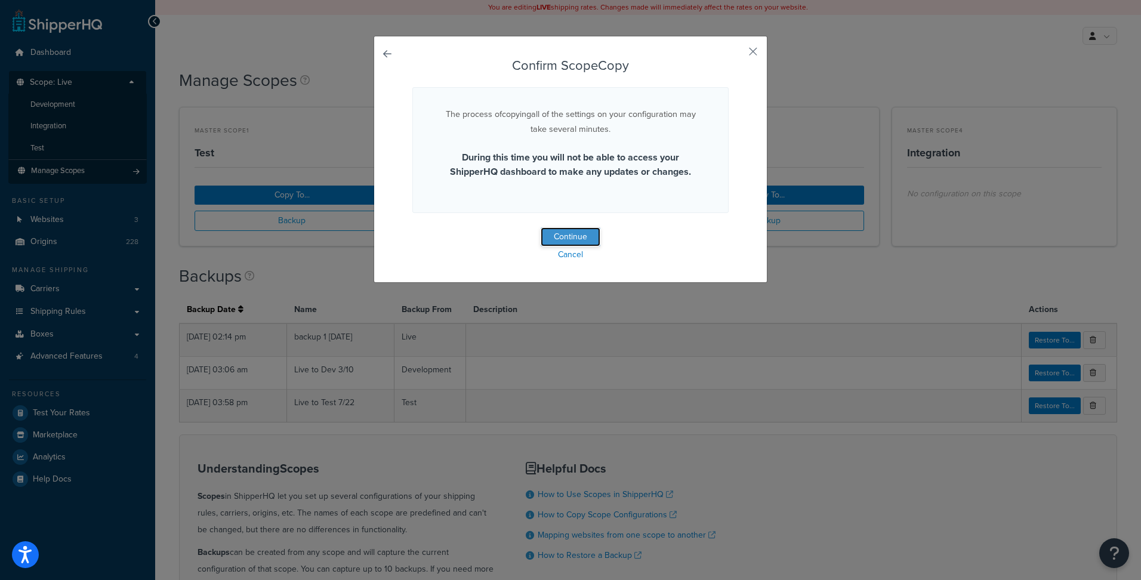
click at [590, 240] on button "Continue" at bounding box center [571, 236] width 60 height 19
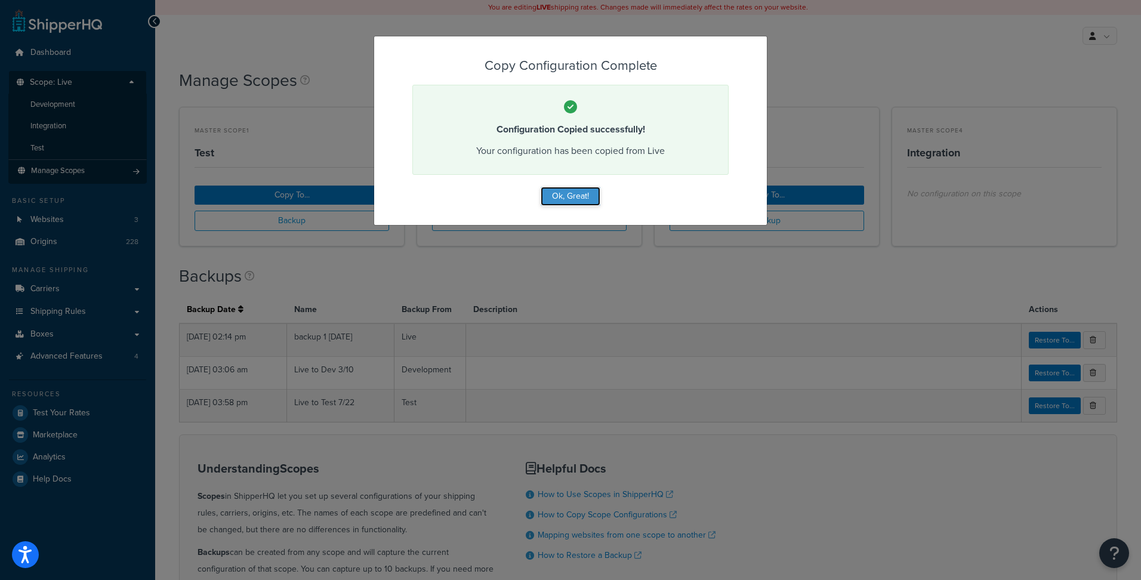
click at [572, 199] on button "Ok, Great!" at bounding box center [571, 196] width 60 height 19
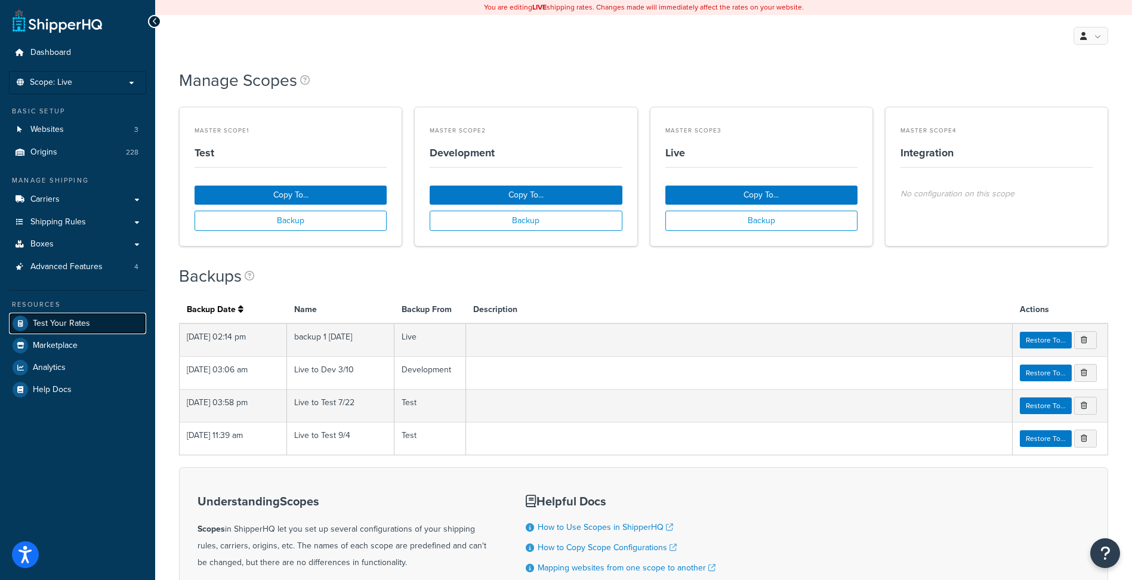
click at [73, 323] on span "Test Your Rates" at bounding box center [61, 324] width 57 height 10
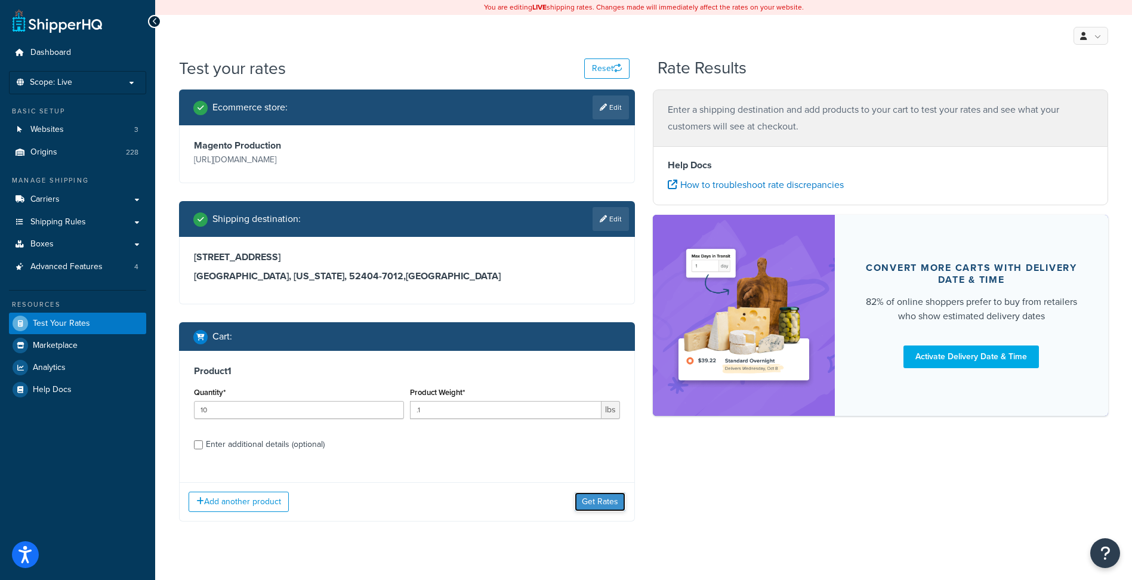
click at [591, 502] on button "Get Rates" at bounding box center [600, 501] width 51 height 19
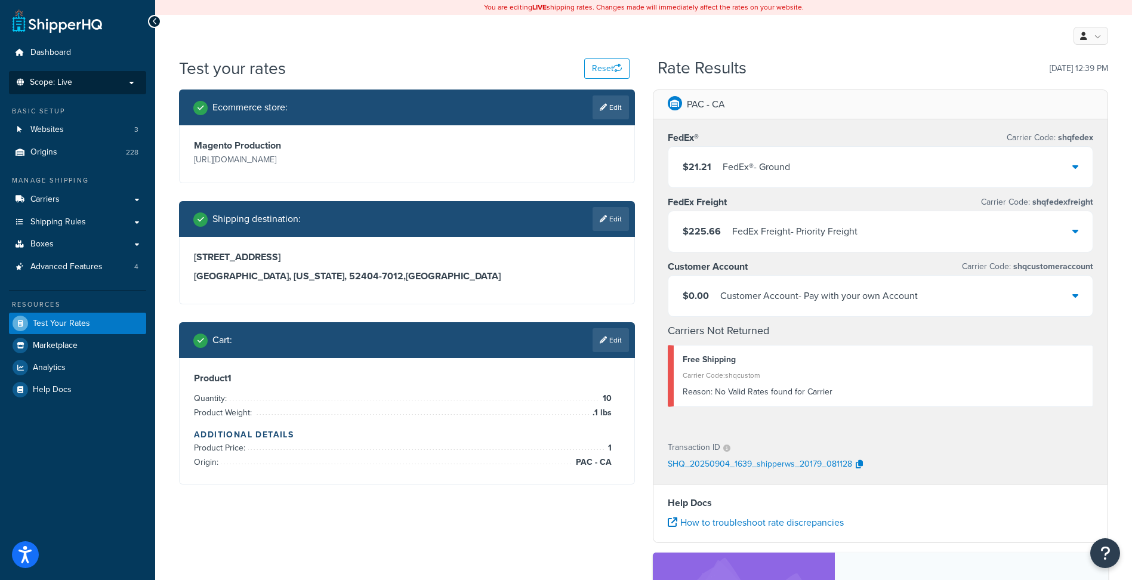
click at [110, 82] on p "Scope: Live" at bounding box center [77, 83] width 126 height 10
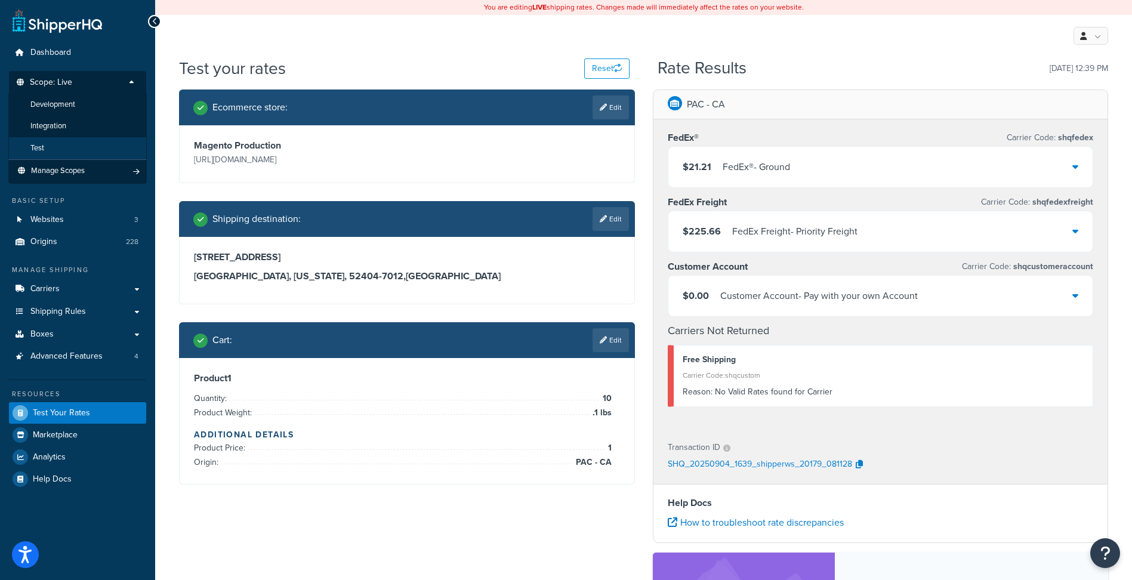
click at [93, 148] on li "Test" at bounding box center [77, 148] width 138 height 22
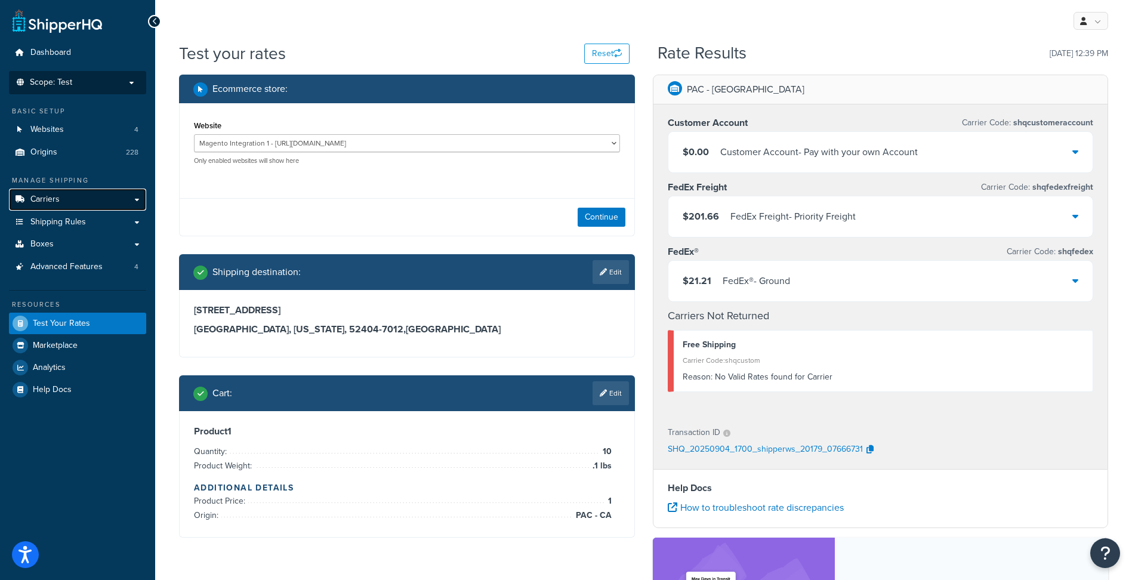
click at [70, 199] on link "Carriers" at bounding box center [77, 200] width 137 height 22
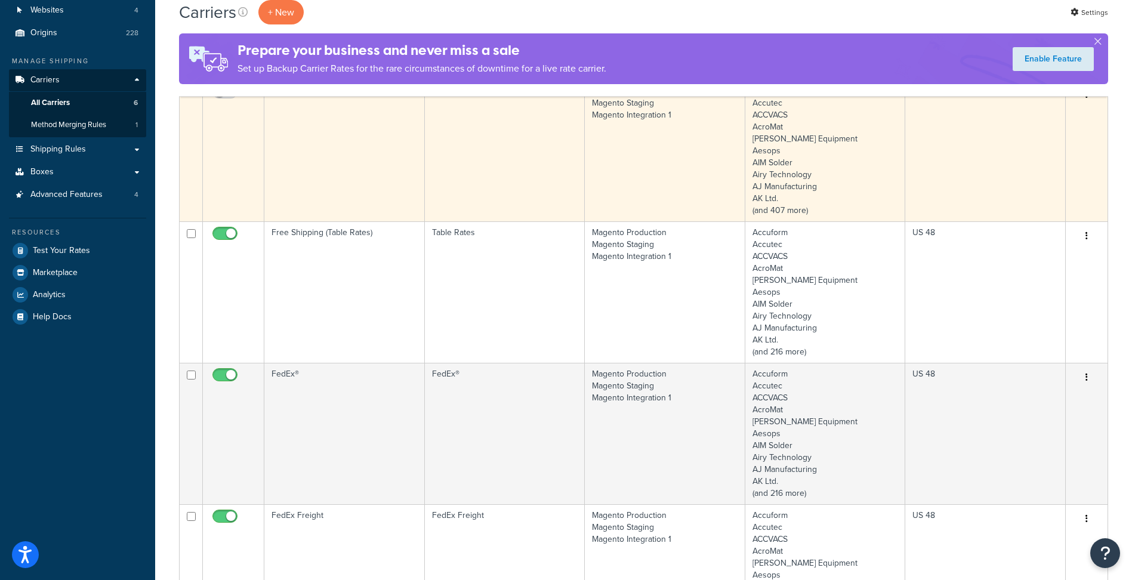
scroll to position [179, 0]
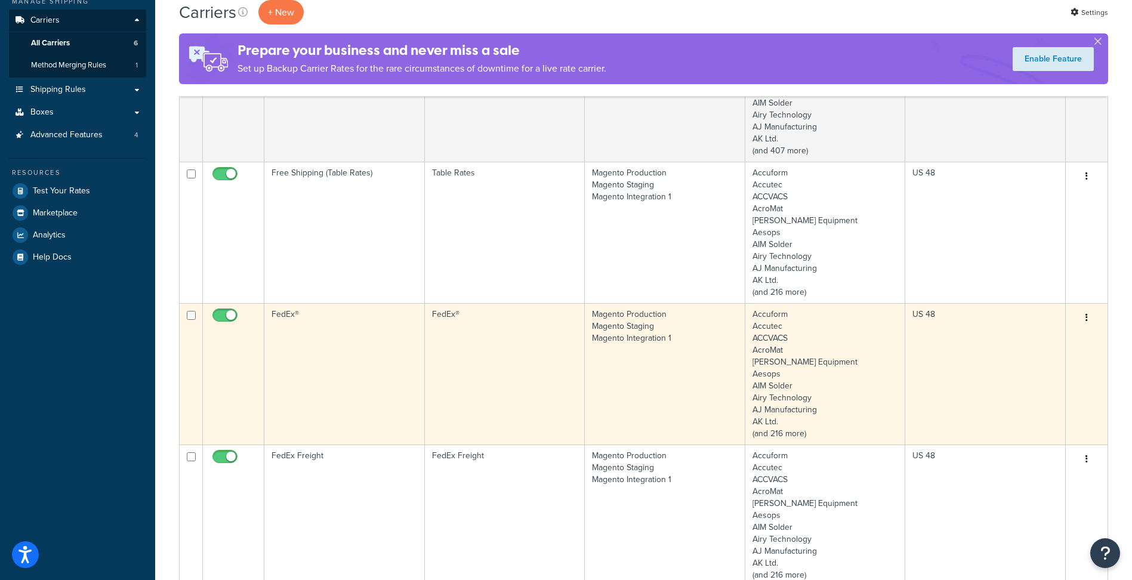
click at [945, 359] on td "US 48" at bounding box center [985, 373] width 161 height 141
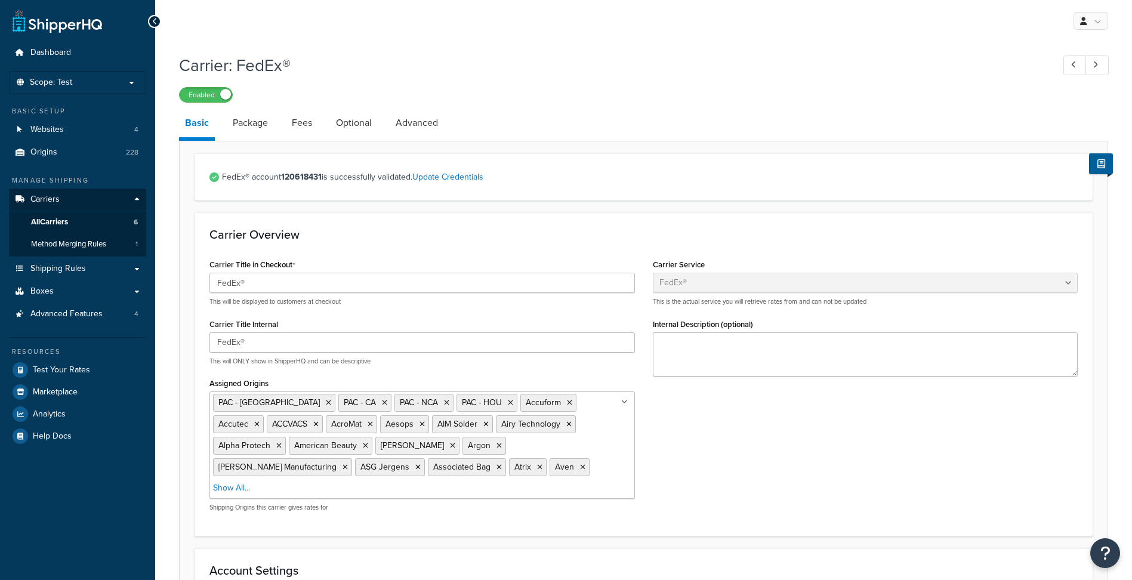
select select "fedEx"
select select "REGULAR_PICKUP"
select select "YOUR_PACKAGING"
click at [362, 118] on link "Optional" at bounding box center [354, 123] width 48 height 29
select select "business"
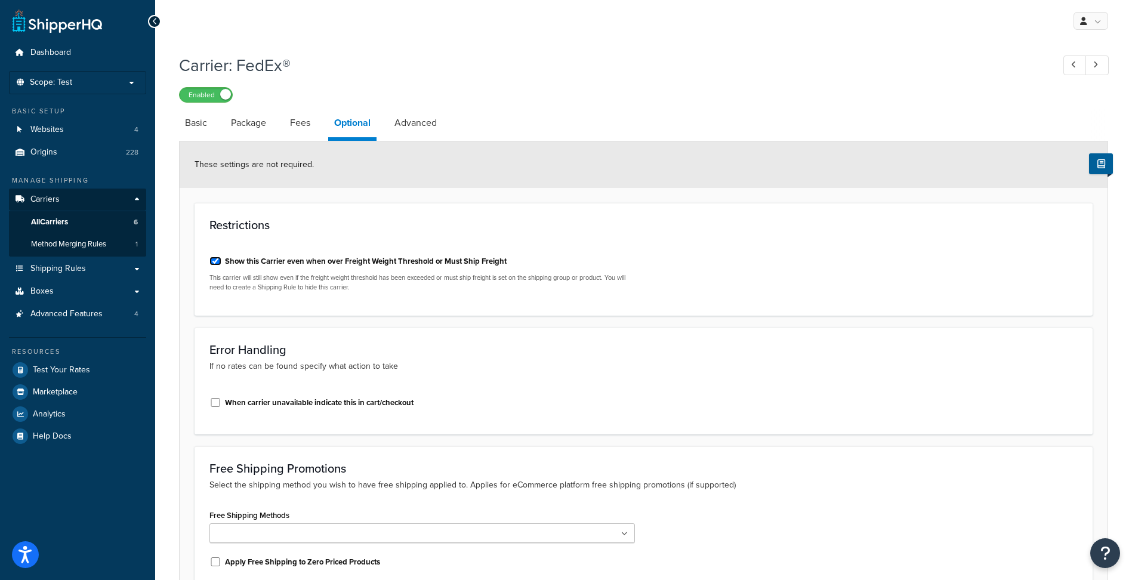
click at [214, 259] on input "Show this Carrier even when over Freight Weight Threshold or Must Ship Freight" at bounding box center [215, 261] width 12 height 9
checkbox input "false"
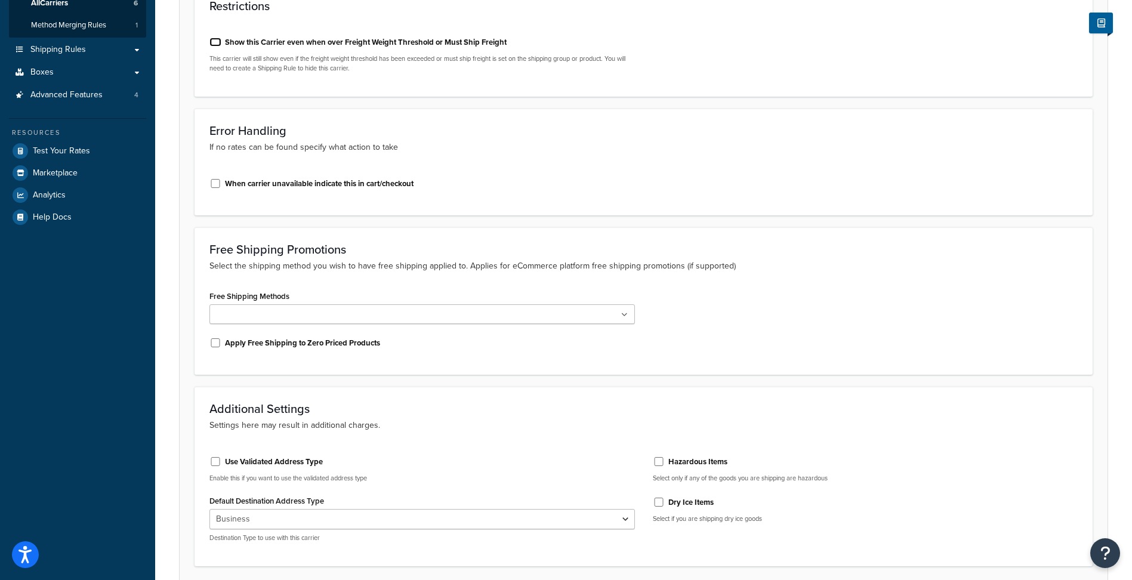
scroll to position [314, 0]
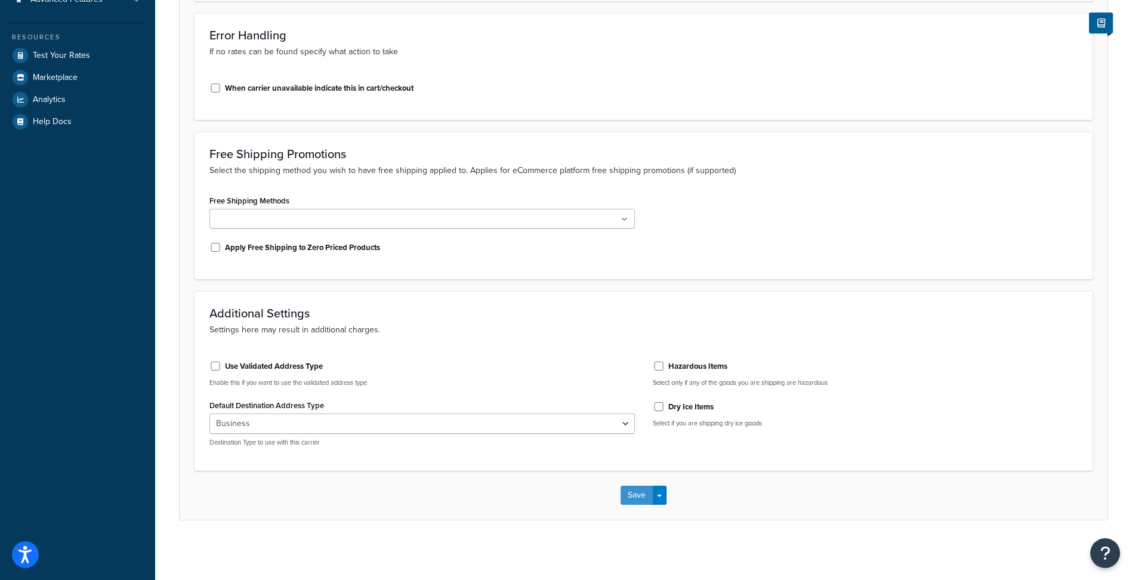
click at [636, 494] on button "Save" at bounding box center [637, 495] width 32 height 19
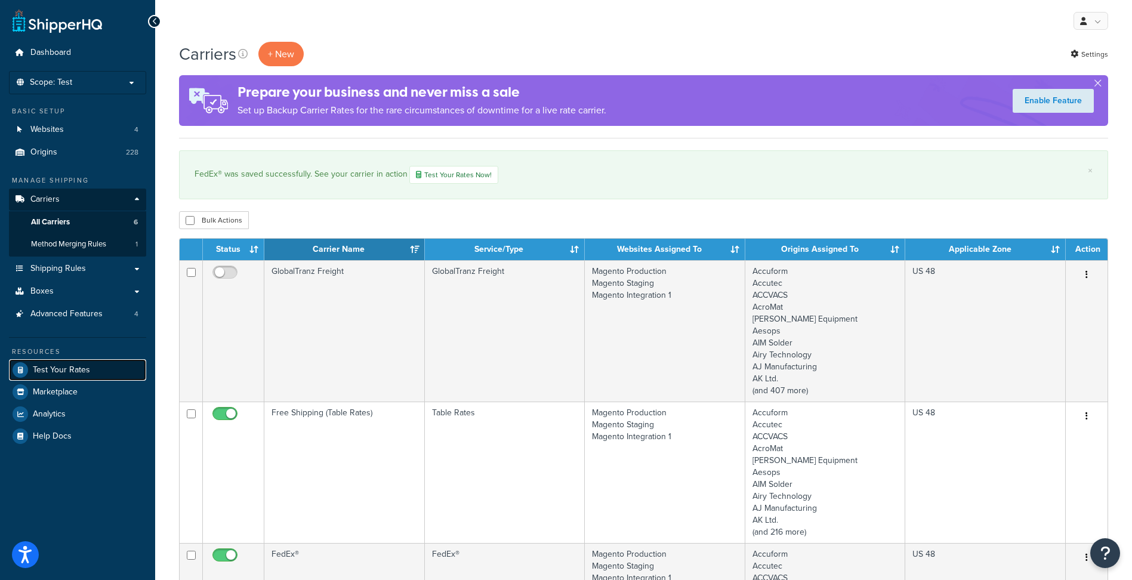
click at [81, 372] on span "Test Your Rates" at bounding box center [61, 370] width 57 height 10
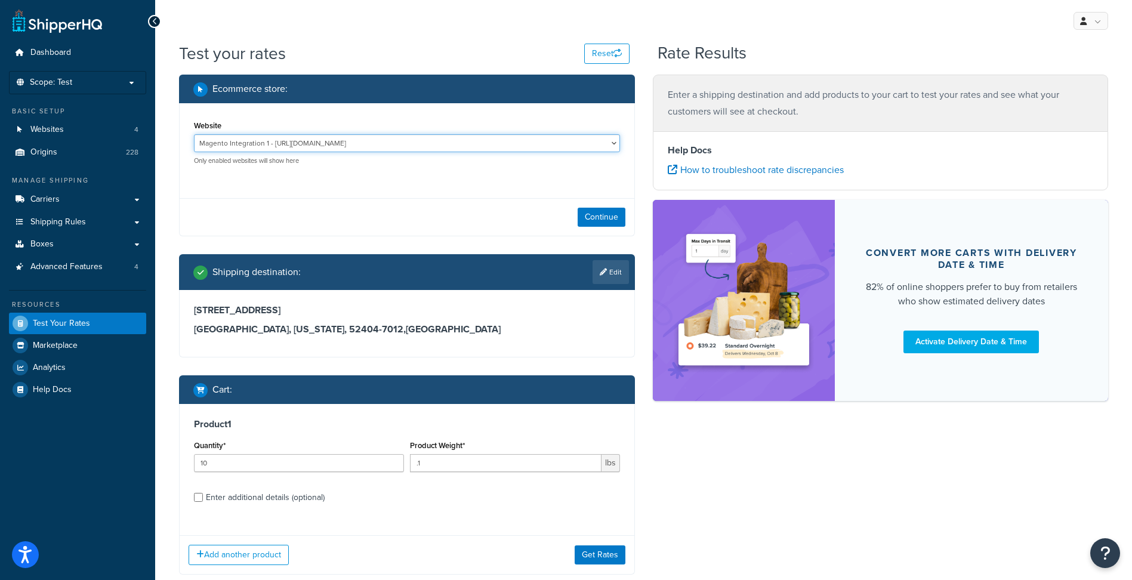
click at [407, 144] on select "Magento Integration 1 - [URL][DOMAIN_NAME] Magento Production - [URL][DOMAIN_NA…" at bounding box center [407, 143] width 426 height 18
select select "4d7f1bdc9ff80fdba1b86186808618a0"
click at [194, 134] on select "Magento Integration 1 - [URL][DOMAIN_NAME] Magento Production - [URL][DOMAIN_NA…" at bounding box center [407, 143] width 426 height 18
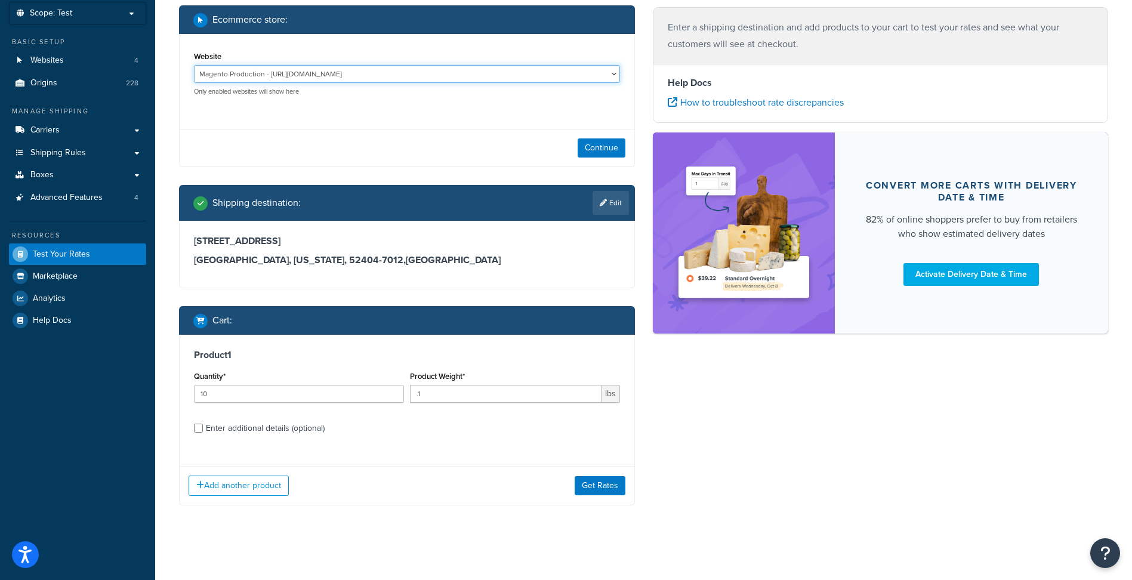
scroll to position [72, 0]
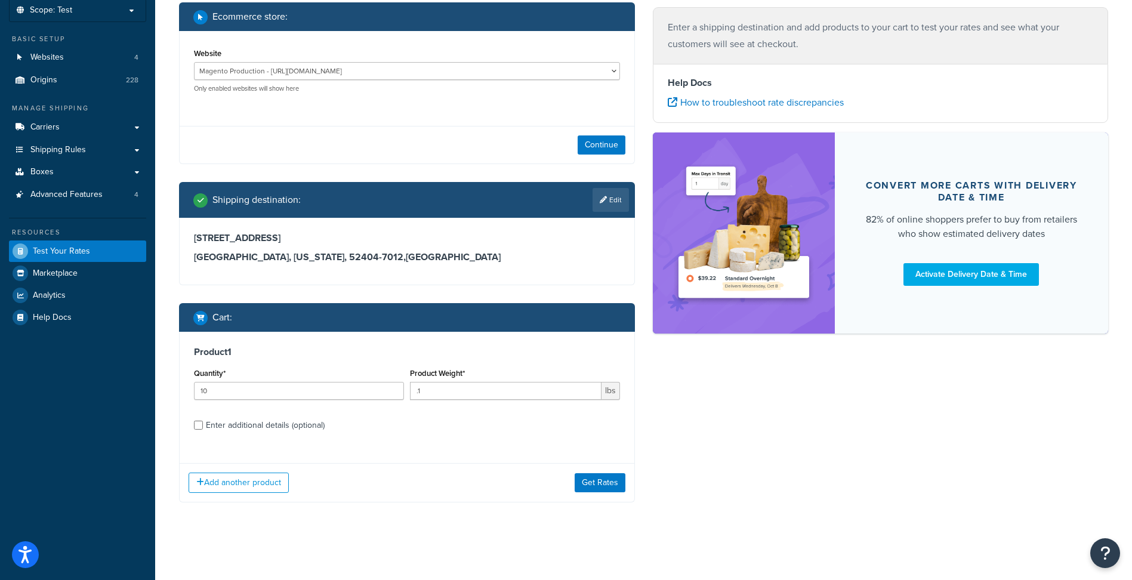
click at [276, 430] on div "Enter additional details (optional)" at bounding box center [265, 425] width 119 height 17
click at [203, 430] on input "Enter additional details (optional)" at bounding box center [198, 425] width 9 height 9
checkbox input "true"
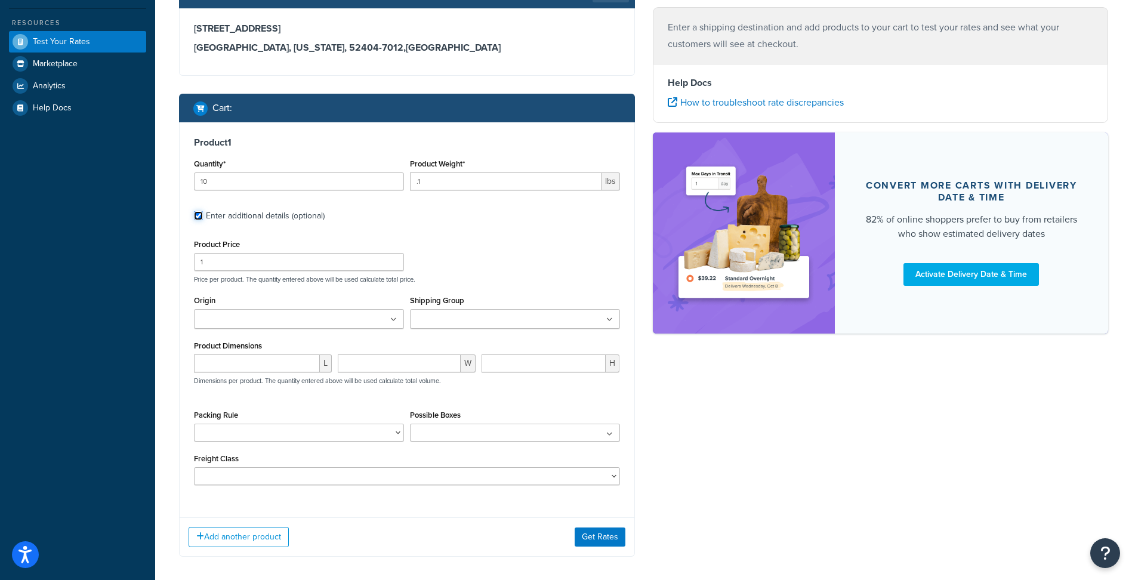
scroll to position [311, 0]
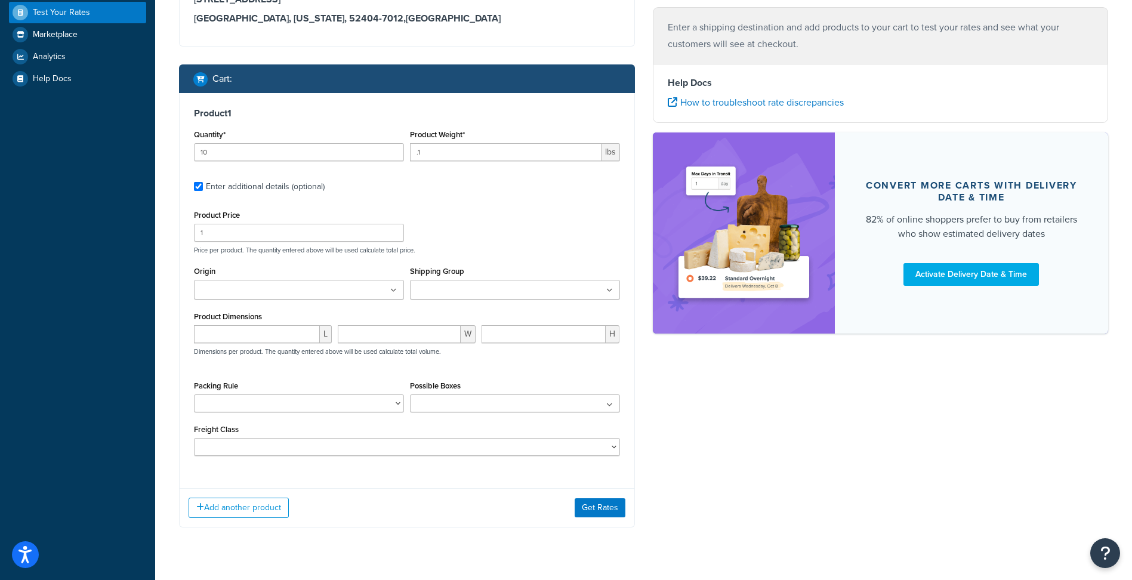
click at [356, 295] on ul at bounding box center [299, 290] width 210 height 20
click at [915, 495] on div "Ecommerce store : Website Magento Integration 1 - [URL][DOMAIN_NAME] Magento Pr…" at bounding box center [643, 151] width 947 height 775
click at [612, 513] on button "Get Rates" at bounding box center [600, 510] width 51 height 19
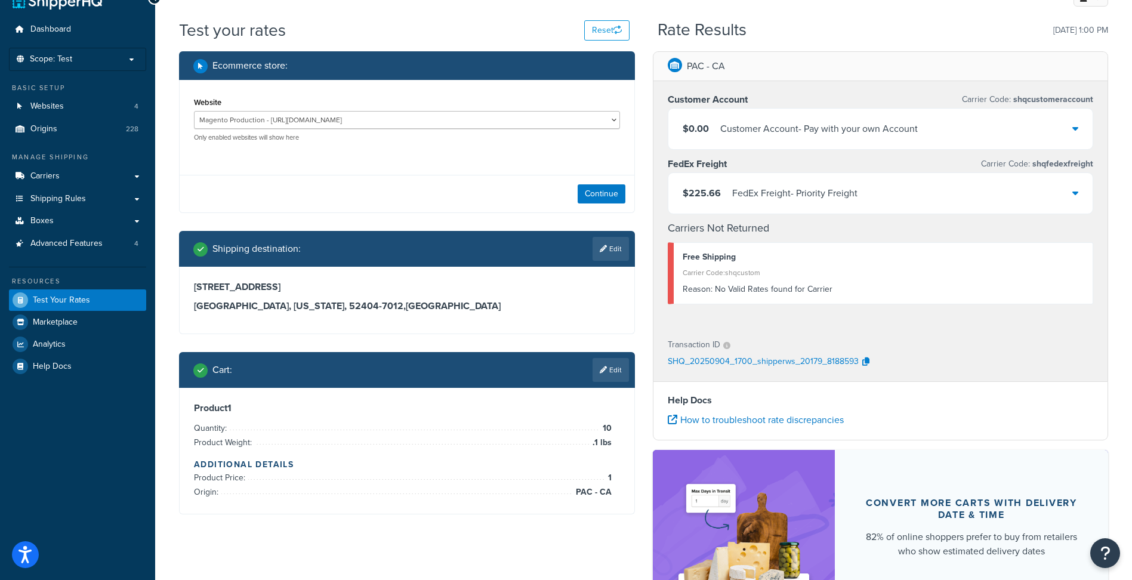
scroll to position [0, 0]
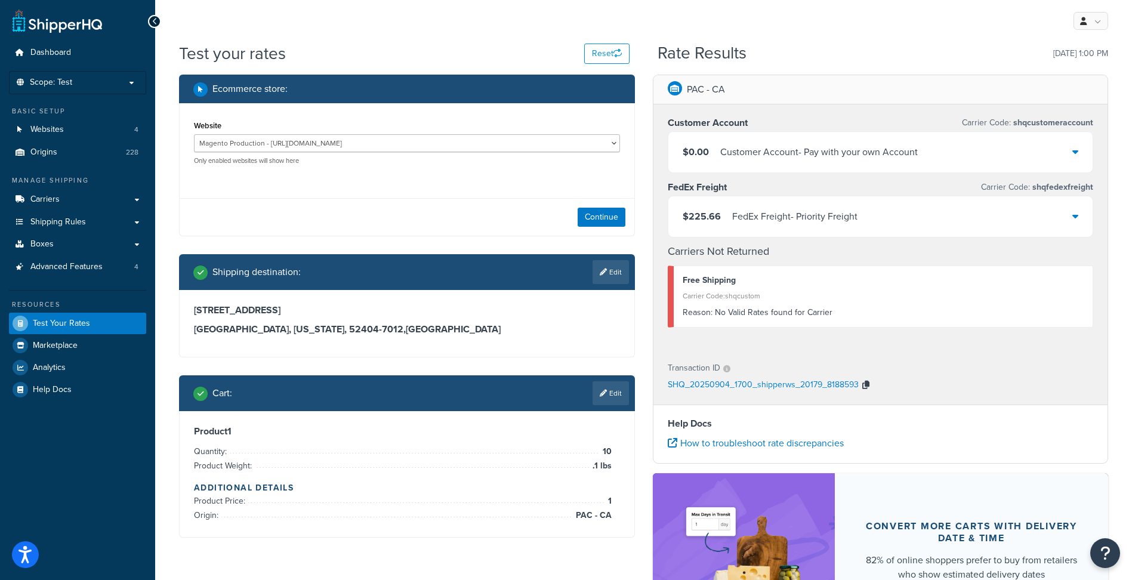
click at [863, 385] on icon "button" at bounding box center [865, 385] width 7 height 8
